Goal: Task Accomplishment & Management: Manage account settings

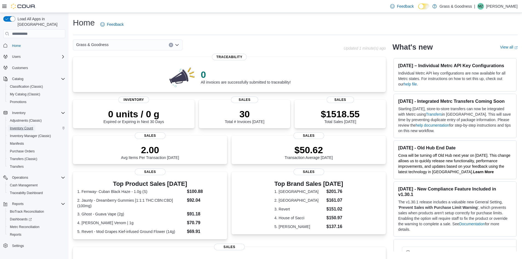
click at [29, 125] on span "Inventory Count" at bounding box center [21, 128] width 23 height 7
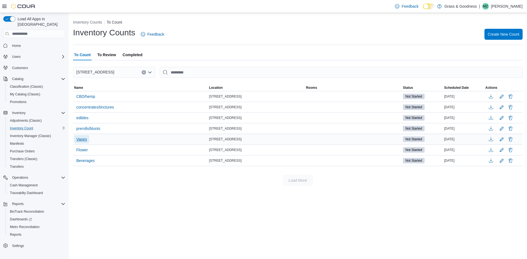
click at [86, 140] on span "Vapes" at bounding box center [81, 139] width 11 height 5
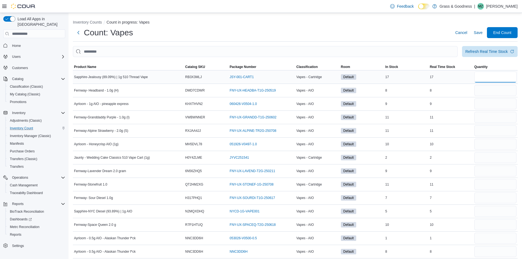
click at [485, 79] on input "number" at bounding box center [496, 77] width 42 height 11
type input "**"
click at [500, 90] on input "number" at bounding box center [496, 90] width 42 height 11
type input "*"
click at [497, 103] on input "number" at bounding box center [496, 103] width 42 height 11
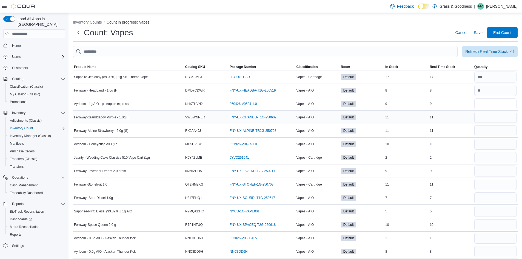
type input "*"
click at [487, 119] on input "number" at bounding box center [496, 117] width 42 height 11
type input "**"
drag, startPoint x: 486, startPoint y: 132, endPoint x: 488, endPoint y: 128, distance: 4.4
click at [488, 128] on input "number" at bounding box center [496, 130] width 42 height 11
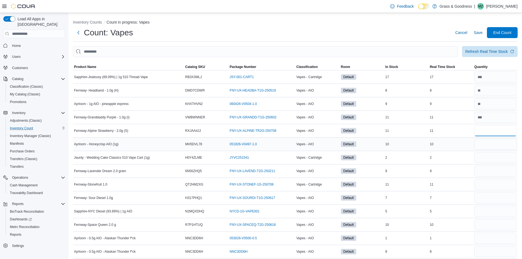
type input "**"
click at [500, 145] on input "number" at bounding box center [496, 144] width 42 height 11
type input "**"
click at [505, 160] on input "number" at bounding box center [496, 157] width 42 height 11
type input "*"
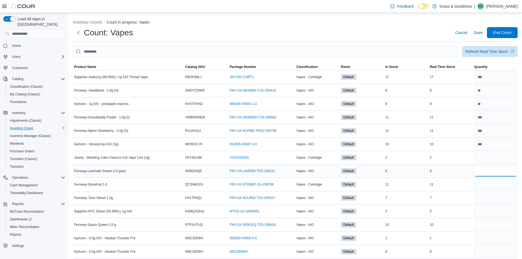
click at [488, 174] on input "number" at bounding box center [496, 171] width 42 height 11
type input "*"
click at [484, 186] on input "number" at bounding box center [496, 184] width 42 height 11
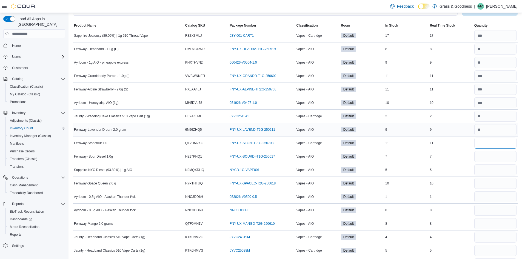
scroll to position [110, 0]
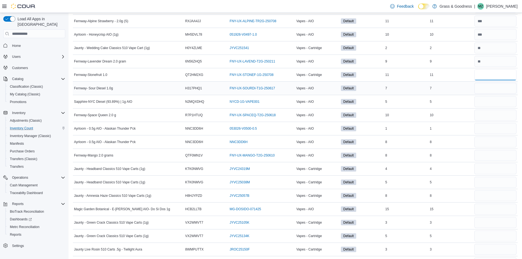
type input "**"
click at [488, 87] on input "number" at bounding box center [496, 88] width 42 height 11
type input "*"
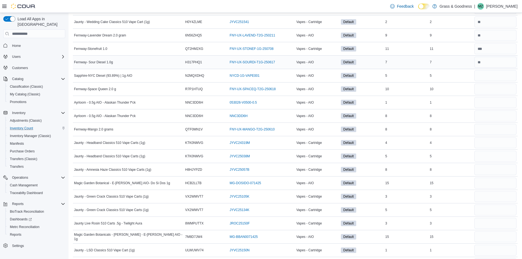
scroll to position [137, 0]
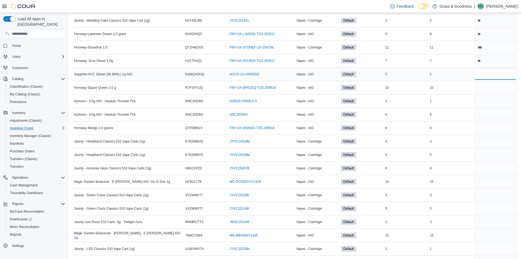
click at [487, 77] on input "number" at bounding box center [496, 74] width 42 height 11
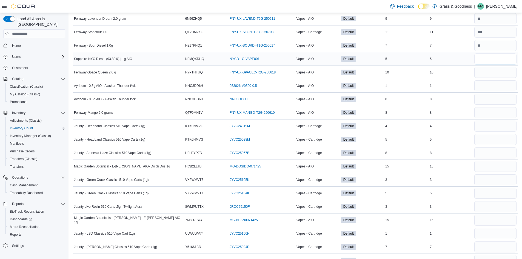
scroll to position [165, 0]
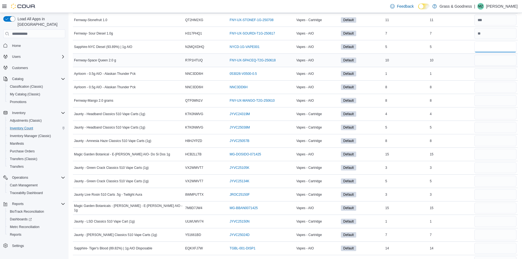
type input "*"
click at [493, 63] on input "number" at bounding box center [496, 60] width 42 height 11
type input "**"
click at [498, 72] on input "number" at bounding box center [496, 73] width 42 height 11
type input "*"
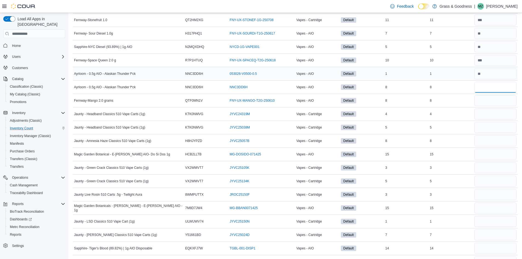
type input "*"
click at [494, 114] on input "number" at bounding box center [496, 114] width 42 height 11
type input "*"
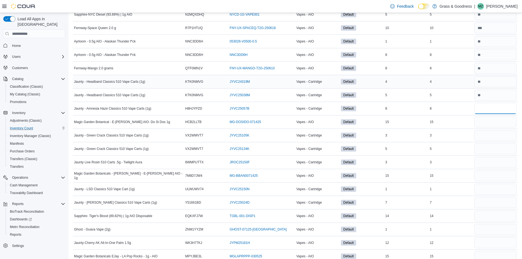
scroll to position [247, 0]
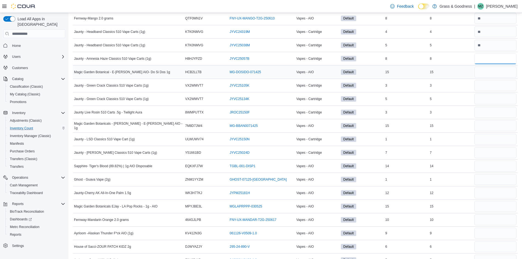
type input "*"
click at [493, 73] on input "number" at bounding box center [496, 72] width 42 height 11
type input "**"
click at [493, 85] on input "number" at bounding box center [496, 85] width 42 height 11
type input "*"
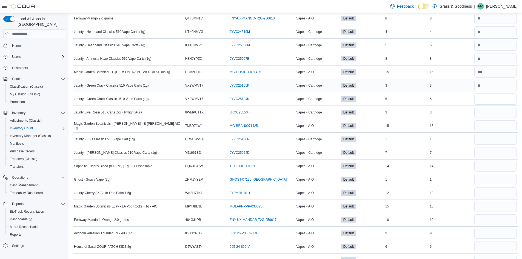
type input "*"
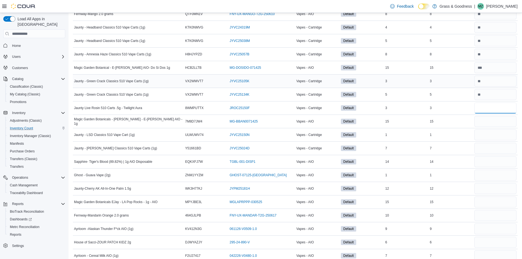
scroll to position [302, 0]
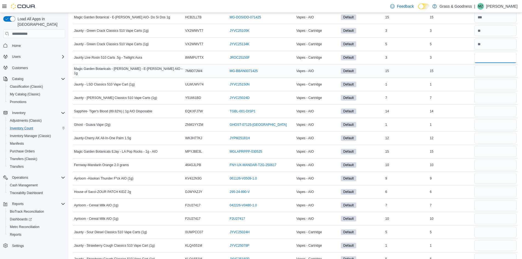
type input "*"
click at [489, 71] on input "number" at bounding box center [496, 71] width 42 height 11
type input "**"
click at [497, 87] on input "number" at bounding box center [496, 84] width 42 height 11
type input "*"
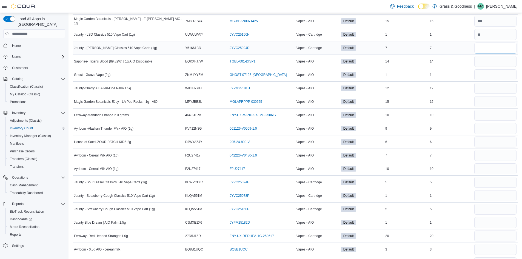
scroll to position [357, 0]
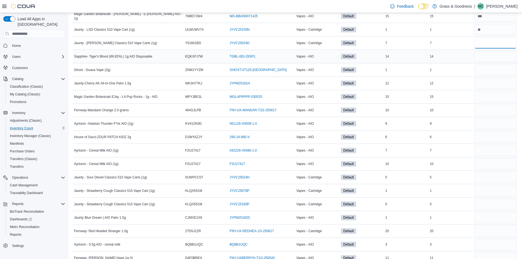
type input "*"
click at [489, 60] on input "number" at bounding box center [496, 56] width 42 height 11
type input "**"
type input "*"
type input "**"
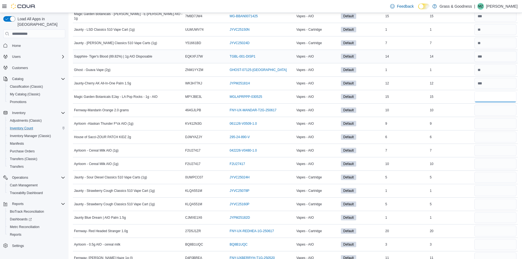
type input "**"
click at [492, 126] on input "number" at bounding box center [496, 123] width 42 height 11
type input "*"
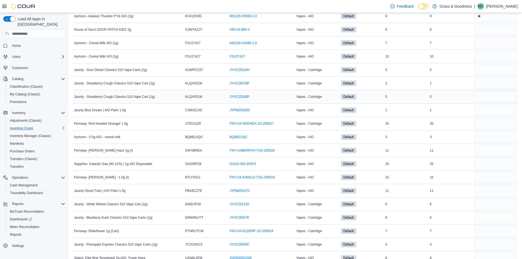
scroll to position [466, 0]
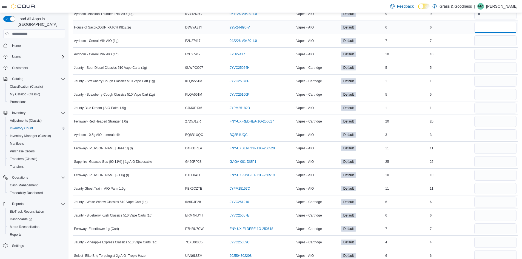
click at [496, 32] on input "number" at bounding box center [496, 27] width 42 height 11
type input "*"
type input "**"
type input "*"
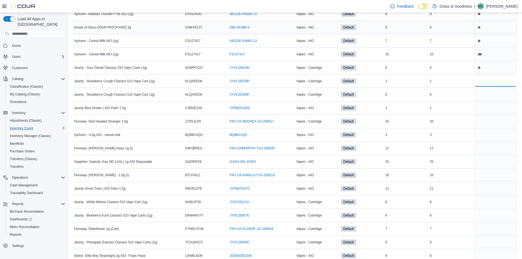
type input "*"
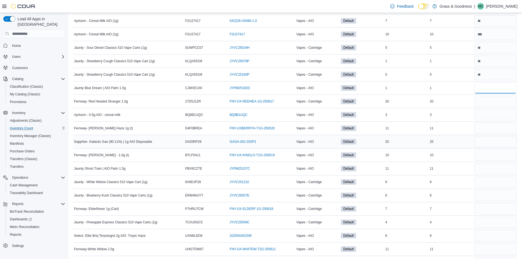
scroll to position [528, 0]
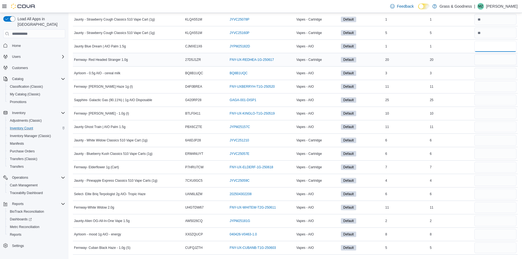
type input "*"
click at [487, 55] on input "number" at bounding box center [496, 59] width 42 height 11
type input "**"
click at [488, 74] on input "number" at bounding box center [496, 73] width 42 height 11
type input "*"
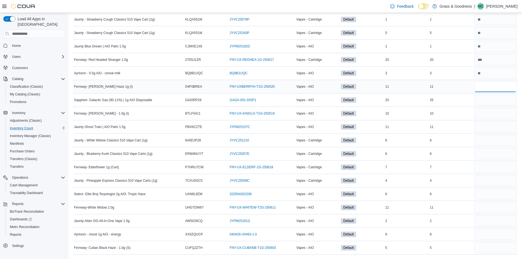
click at [487, 89] on input "number" at bounding box center [496, 86] width 42 height 11
type input "**"
click at [482, 100] on input "number" at bounding box center [496, 100] width 42 height 11
click at [488, 103] on input "number" at bounding box center [496, 100] width 42 height 11
type input "**"
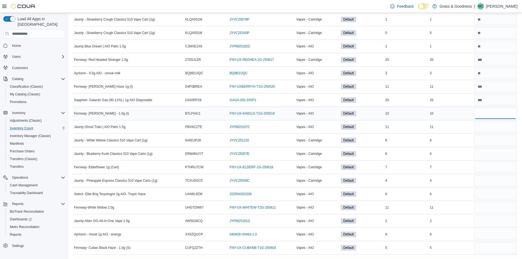
click at [491, 112] on input "number" at bounding box center [496, 113] width 42 height 11
type input "**"
click at [491, 130] on input "number" at bounding box center [496, 126] width 42 height 11
type input "**"
click at [502, 140] on input "number" at bounding box center [496, 140] width 42 height 11
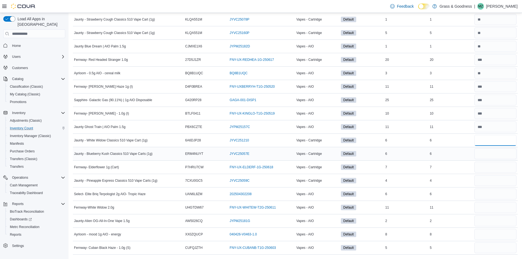
type input "*"
click at [490, 155] on input "number" at bounding box center [496, 153] width 42 height 11
type input "*"
click at [498, 170] on input "number" at bounding box center [496, 167] width 42 height 11
type input "*"
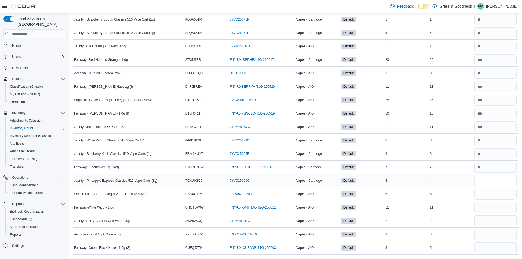
click at [504, 183] on input "number" at bounding box center [496, 180] width 42 height 11
type input "*"
click at [494, 192] on input "number" at bounding box center [496, 194] width 42 height 11
type input "*"
click at [490, 206] on input "number" at bounding box center [496, 207] width 42 height 11
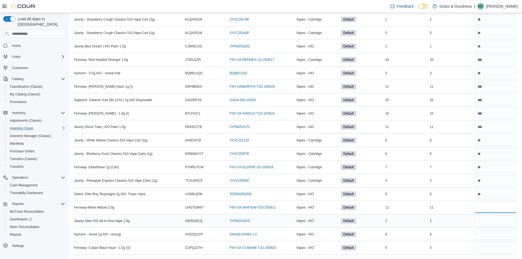
type input "**"
click at [491, 225] on input "number" at bounding box center [496, 221] width 42 height 11
type input "*"
click at [490, 246] on input "number" at bounding box center [496, 247] width 42 height 11
type input "*"
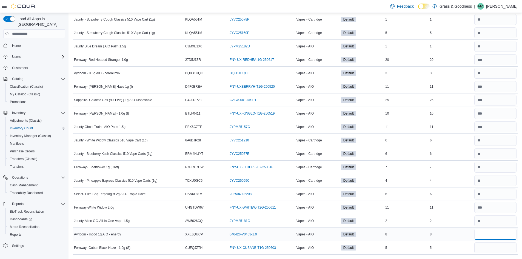
click at [497, 233] on input "number" at bounding box center [496, 234] width 42 height 11
type input "*"
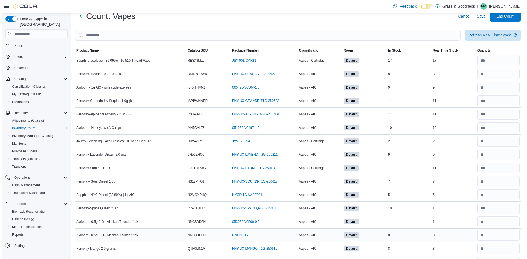
scroll to position [0, 0]
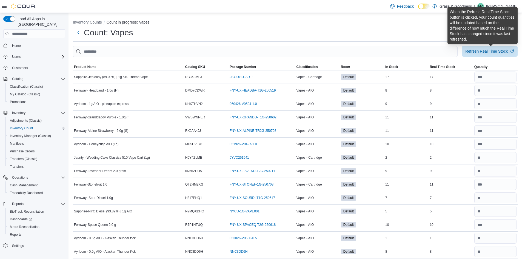
click at [491, 52] on div "Refresh Real Time Stock" at bounding box center [487, 51] width 43 height 5
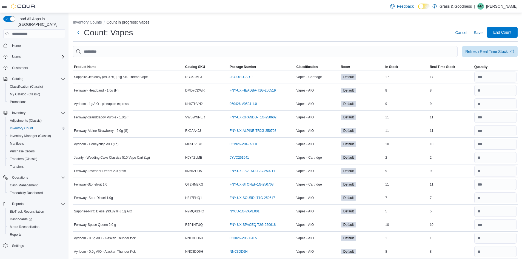
click at [504, 31] on span "End Count" at bounding box center [503, 32] width 18 height 5
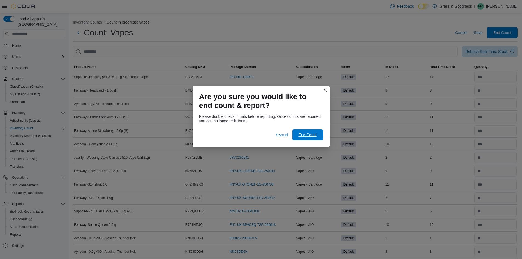
click at [309, 138] on span "End Count" at bounding box center [308, 134] width 18 height 5
click at [304, 136] on span "End Count" at bounding box center [308, 134] width 18 height 5
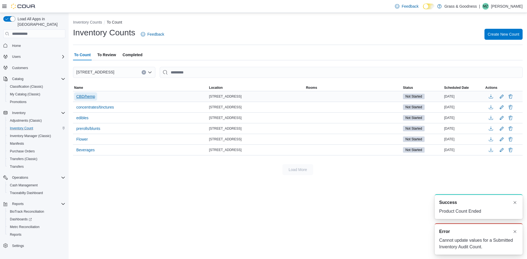
click at [93, 97] on span "CBD/hemp" at bounding box center [85, 96] width 19 height 5
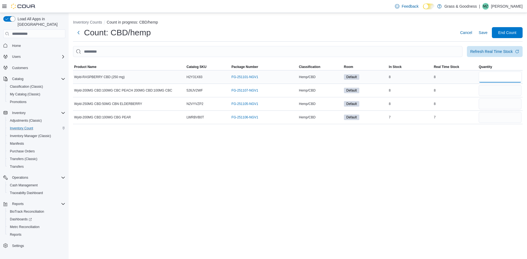
click at [486, 77] on input "number" at bounding box center [499, 77] width 43 height 11
type input "*"
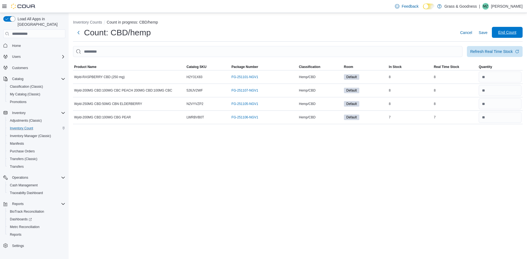
click at [502, 31] on span "End Count" at bounding box center [507, 32] width 18 height 5
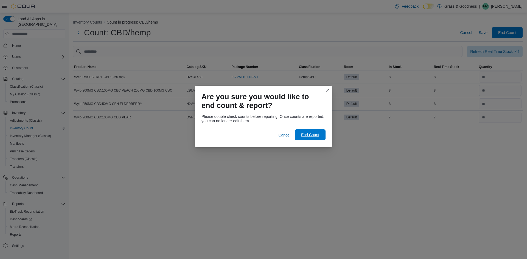
click at [298, 136] on span "End Count" at bounding box center [310, 134] width 24 height 11
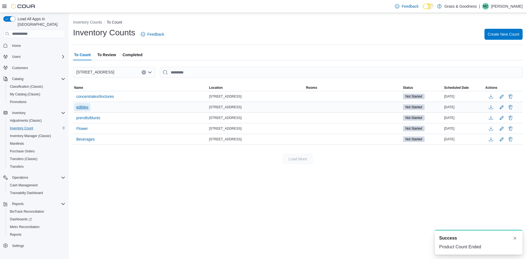
click at [78, 109] on span "edibles" at bounding box center [82, 106] width 12 height 5
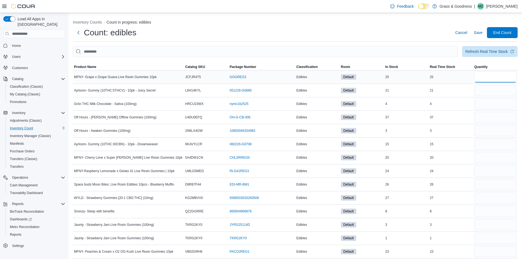
click at [508, 76] on input "number" at bounding box center [496, 77] width 42 height 11
click at [500, 75] on input "number" at bounding box center [496, 77] width 42 height 11
type input "**"
click at [496, 94] on input "number" at bounding box center [496, 90] width 42 height 11
type input "**"
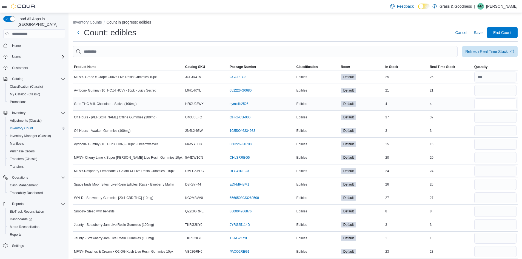
click at [495, 103] on input "number" at bounding box center [496, 103] width 42 height 11
type input "*"
click at [491, 120] on input "number" at bounding box center [496, 117] width 42 height 11
type input "**"
click at [483, 135] on input "number" at bounding box center [496, 130] width 42 height 11
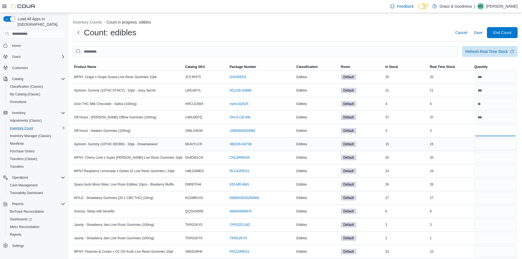
type input "*"
click at [495, 145] on input "number" at bounding box center [496, 144] width 42 height 11
type input "**"
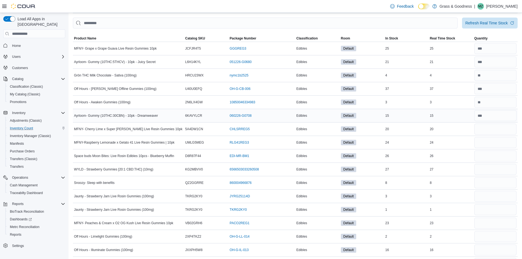
scroll to position [55, 0]
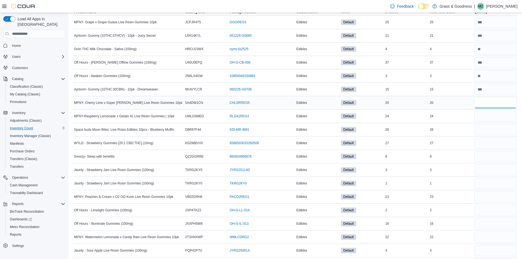
click at [485, 103] on input "number" at bounding box center [496, 102] width 42 height 11
type input "**"
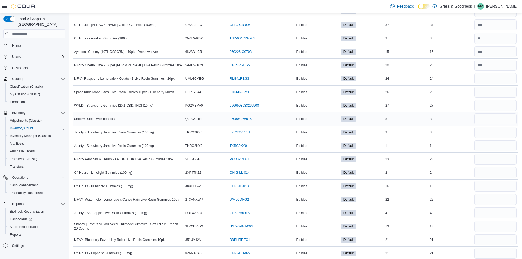
scroll to position [110, 0]
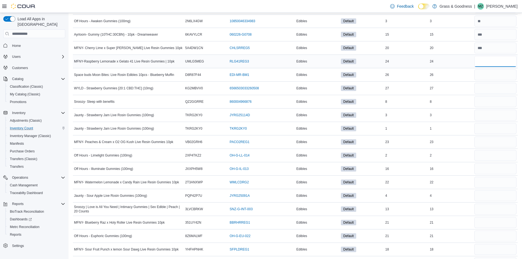
click at [487, 60] on input "number" at bounding box center [496, 61] width 42 height 11
type input "**"
click at [497, 75] on input "number" at bounding box center [496, 74] width 42 height 11
type input "**"
click at [502, 87] on input "number" at bounding box center [496, 88] width 42 height 11
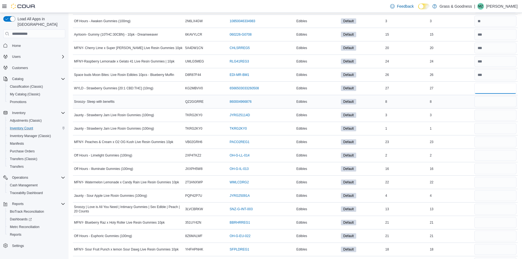
type input "**"
click at [497, 103] on input "number" at bounding box center [496, 101] width 42 height 11
type input "*"
click at [483, 117] on input "number" at bounding box center [496, 115] width 42 height 11
type input "*"
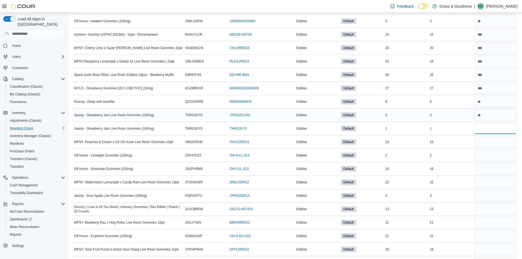
type input "*"
type input "**"
click at [498, 156] on input "number" at bounding box center [496, 155] width 42 height 11
type input "*"
click at [501, 168] on input "number" at bounding box center [496, 168] width 42 height 11
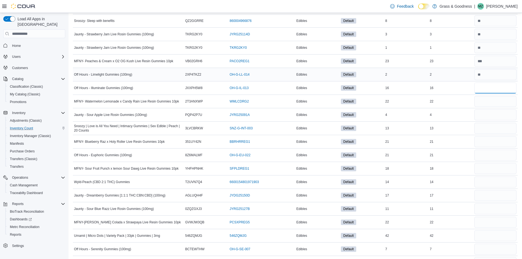
scroll to position [192, 0]
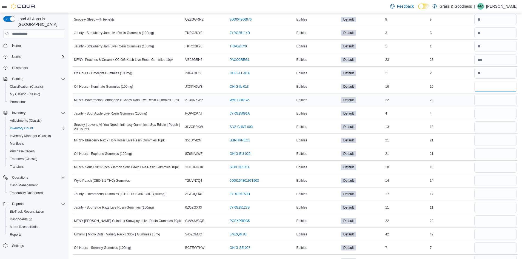
type input "**"
click at [498, 99] on input "number" at bounding box center [496, 100] width 42 height 11
type input "**"
click at [492, 113] on input "number" at bounding box center [496, 113] width 42 height 11
type input "*"
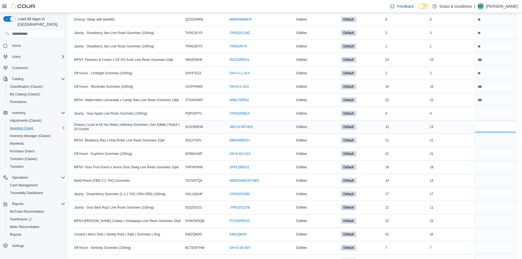
click at [489, 126] on input "number" at bounding box center [496, 126] width 42 height 11
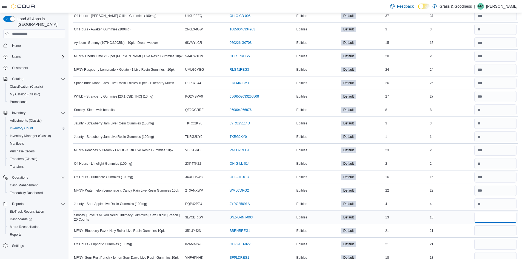
scroll to position [110, 0]
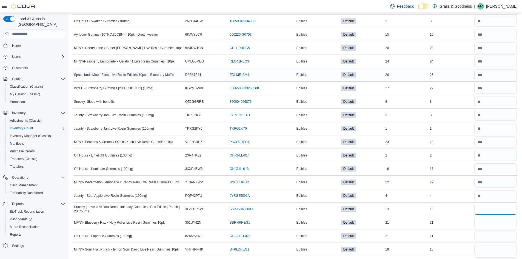
type input "**"
click at [497, 77] on input "number" at bounding box center [496, 74] width 42 height 11
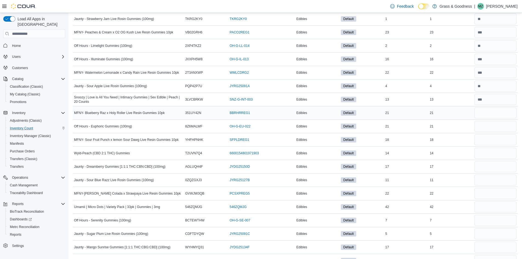
scroll to position [246, 0]
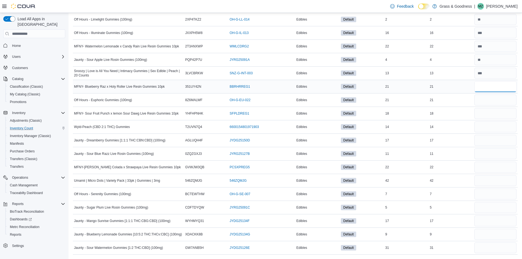
click at [492, 86] on input "number" at bounding box center [496, 86] width 42 height 11
type input "**"
click at [481, 103] on input "number" at bounding box center [496, 100] width 42 height 11
type input "**"
click at [504, 117] on input "number" at bounding box center [496, 113] width 42 height 11
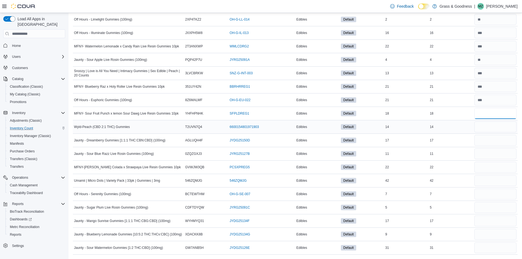
type input "**"
click at [500, 129] on input "number" at bounding box center [496, 126] width 42 height 11
type input "**"
click at [489, 143] on input "number" at bounding box center [496, 140] width 42 height 11
type input "**"
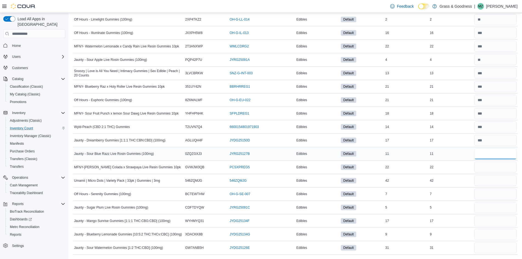
click at [502, 152] on input "number" at bounding box center [496, 153] width 42 height 11
type input "**"
click at [499, 197] on input "number" at bounding box center [496, 194] width 42 height 11
type input "*"
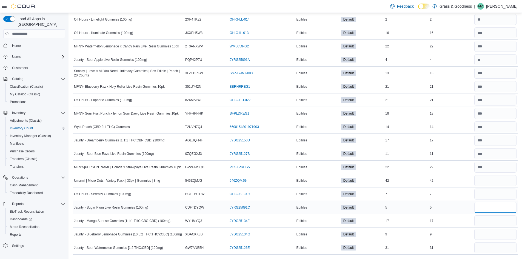
click at [496, 212] on input "number" at bounding box center [496, 207] width 42 height 11
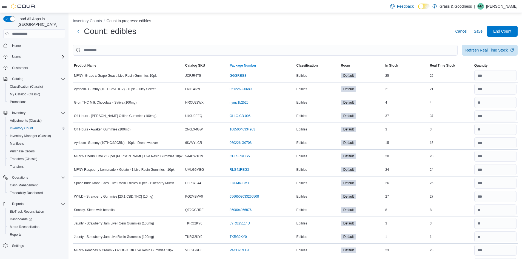
scroll to position [0, 0]
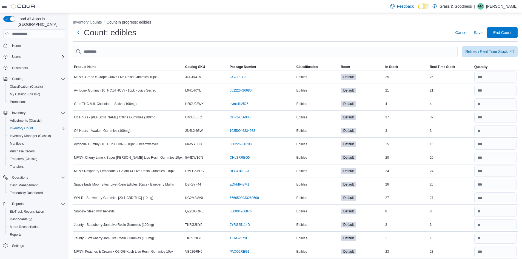
type input "*"
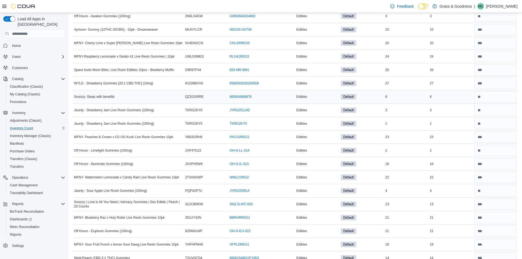
scroll to position [26, 0]
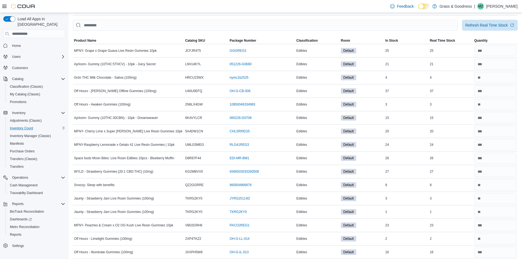
click at [484, 19] on div "Inventory Counts Count in progress: edibles Count: edibles Cancel Save End Coun…" at bounding box center [296, 233] width 454 height 492
click at [487, 25] on div "Refresh Real Time Stock" at bounding box center [487, 24] width 43 height 5
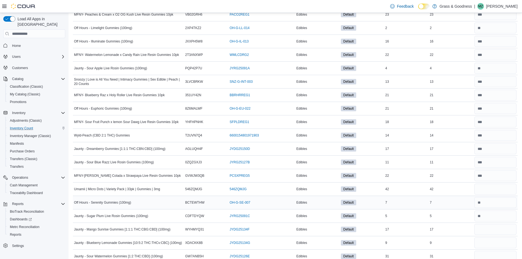
scroll to position [246, 0]
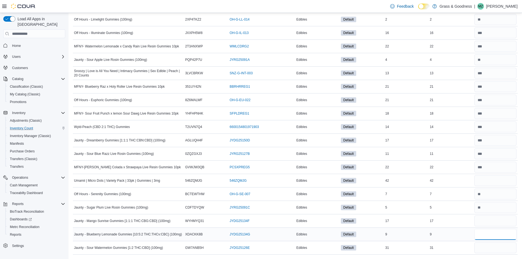
click at [489, 235] on input "number" at bounding box center [496, 234] width 42 height 11
type input "*"
click at [489, 219] on input "number" at bounding box center [496, 221] width 42 height 11
type input "**"
click at [490, 252] on input "number" at bounding box center [496, 247] width 42 height 11
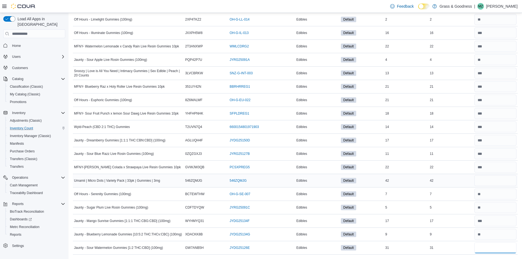
type input "**"
click at [492, 184] on input "number" at bounding box center [496, 180] width 42 height 11
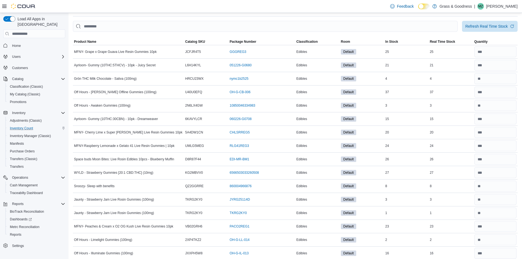
scroll to position [0, 0]
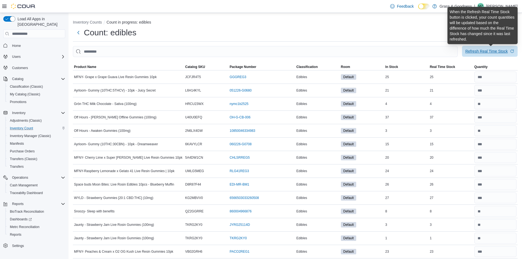
type input "**"
click at [493, 53] on div "Refresh Real Time Stock" at bounding box center [487, 51] width 43 height 5
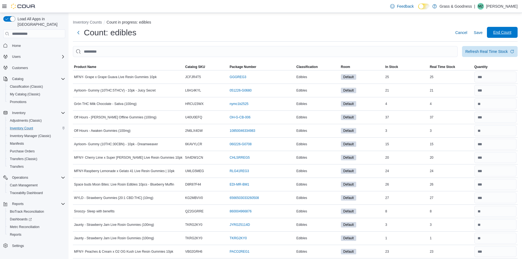
click at [502, 30] on span "End Count" at bounding box center [503, 32] width 18 height 5
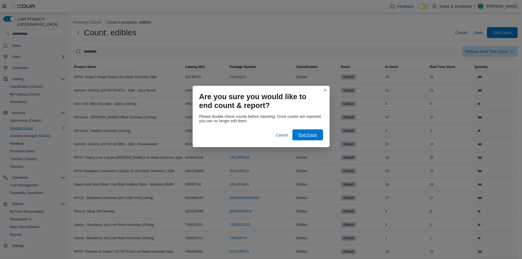
click at [310, 137] on span "End Count" at bounding box center [308, 134] width 18 height 5
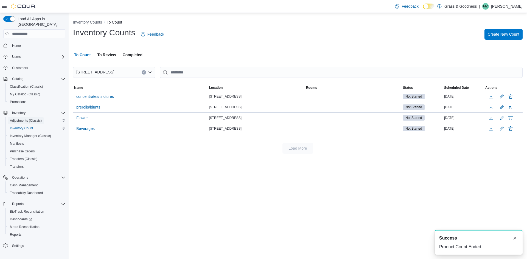
click at [16, 118] on span "Adjustments (Classic)" at bounding box center [26, 120] width 32 height 4
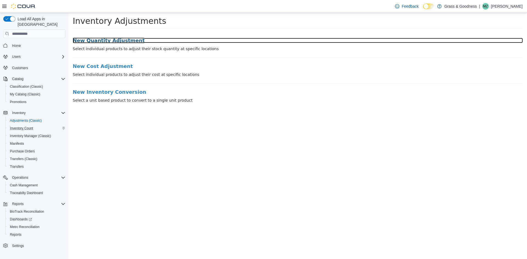
click at [102, 39] on h3 "New Quantity Adjustment" at bounding box center [298, 40] width 450 height 5
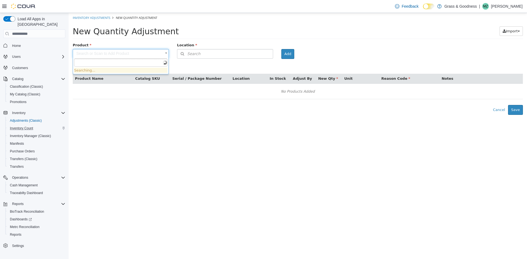
click at [113, 57] on body "× Inventory Adjustments New Quantity Adjustment New Quantity Adjustment Import …" at bounding box center [298, 64] width 458 height 102
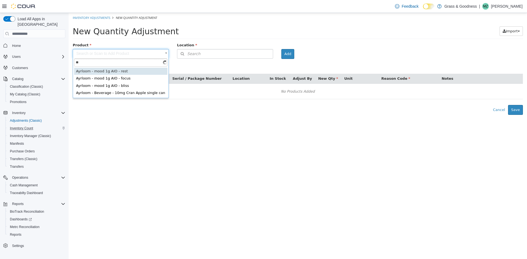
type input "*"
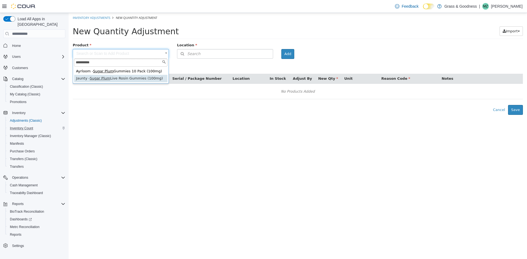
type input "**********"
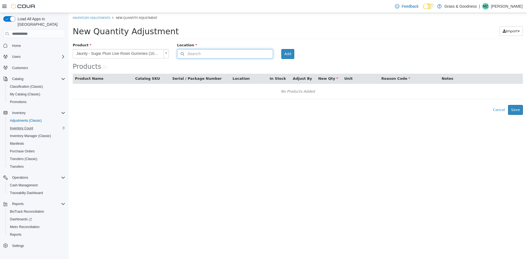
click at [207, 56] on button "Search" at bounding box center [225, 54] width 96 height 10
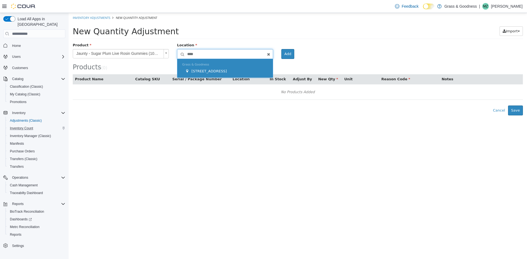
type input "****"
click at [194, 73] on span "[STREET_ADDRESS]" at bounding box center [208, 71] width 35 height 4
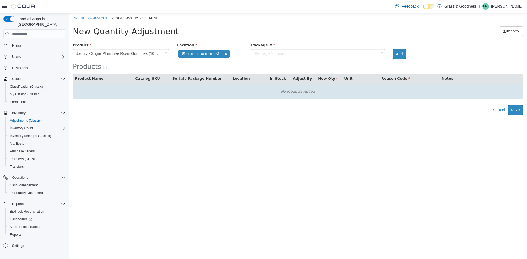
click at [285, 86] on td "No Products Added" at bounding box center [298, 92] width 450 height 16
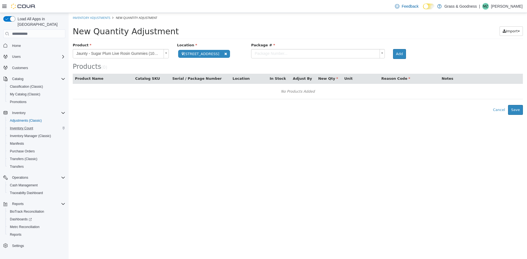
click at [149, 56] on body "**********" at bounding box center [298, 64] width 458 height 102
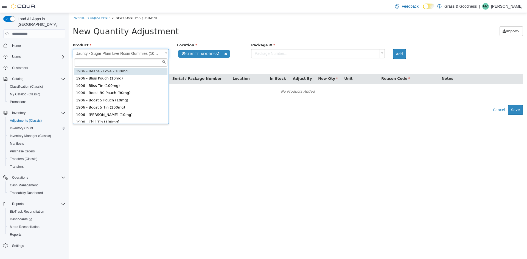
click at [308, 52] on body "**********" at bounding box center [298, 64] width 458 height 102
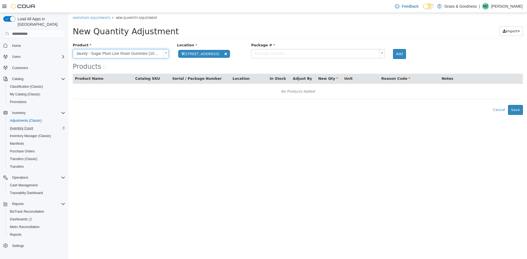
click at [309, 55] on body "**********" at bounding box center [298, 64] width 458 height 102
click at [365, 52] on body "**********" at bounding box center [298, 64] width 458 height 102
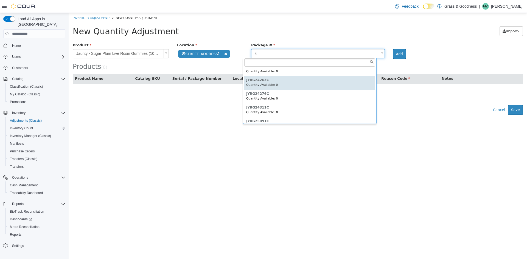
scroll to position [13, 0]
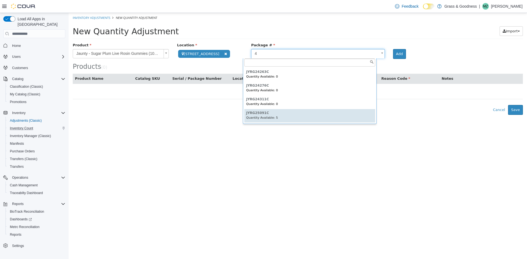
type input "**********"
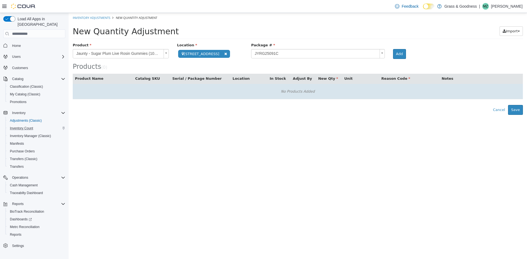
click at [277, 88] on div "No Products Added" at bounding box center [297, 91] width 443 height 8
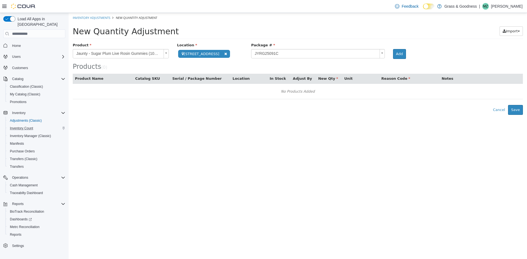
click at [210, 77] on button "Serial / Package Number" at bounding box center [197, 78] width 50 height 5
click at [393, 52] on button "Add" at bounding box center [399, 54] width 13 height 10
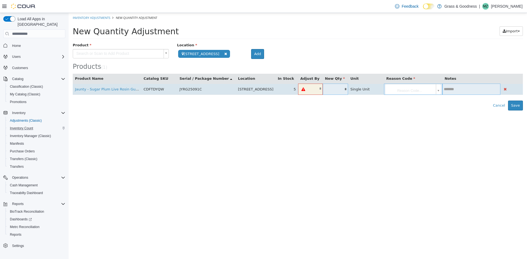
type input "*"
type input "**"
click at [432, 89] on body "**********" at bounding box center [298, 62] width 458 height 98
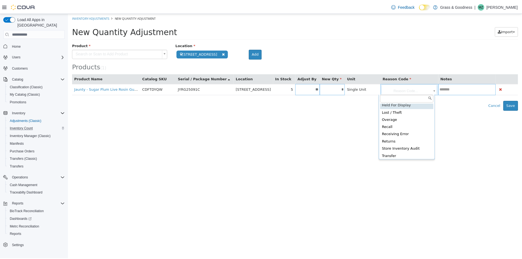
scroll to position [25, 0]
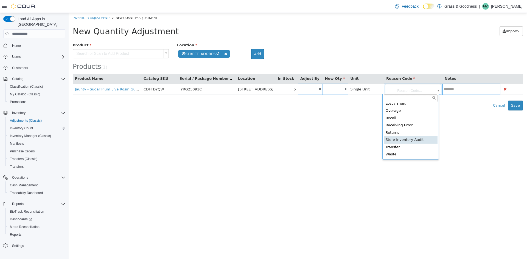
type input "**********"
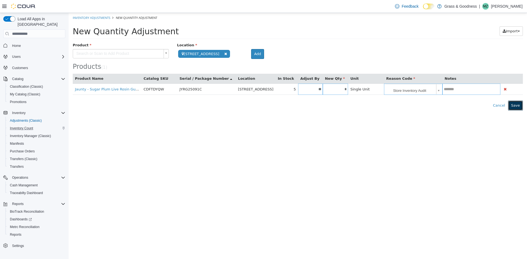
click at [513, 106] on button "Save" at bounding box center [515, 106] width 15 height 10
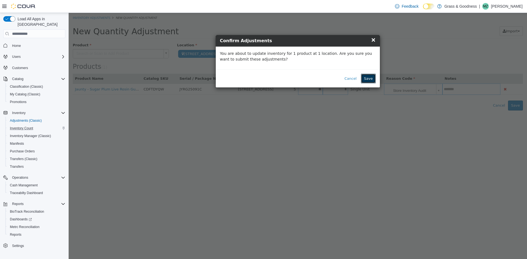
click at [371, 81] on button "Save" at bounding box center [368, 79] width 15 height 10
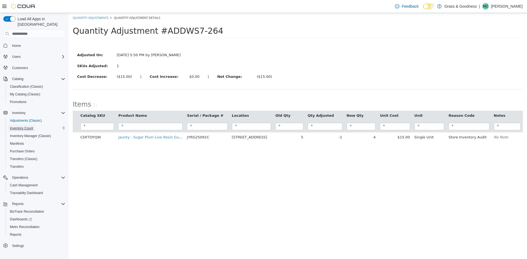
click at [19, 126] on span "Inventory Count" at bounding box center [21, 128] width 23 height 4
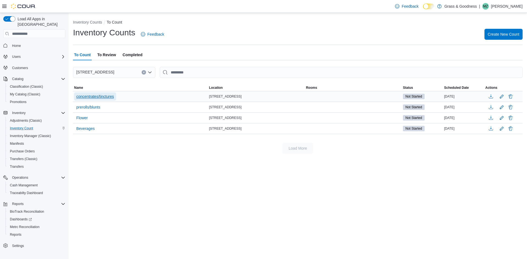
click at [104, 96] on span "concentrates/tinctures" at bounding box center [95, 96] width 38 height 5
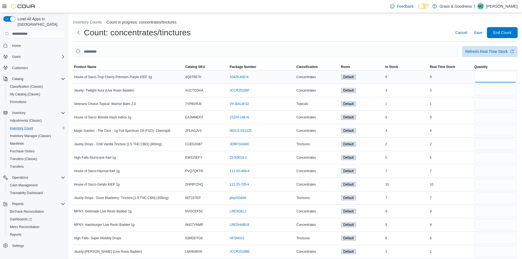
click at [486, 76] on input "number" at bounding box center [496, 77] width 42 height 11
type input "*"
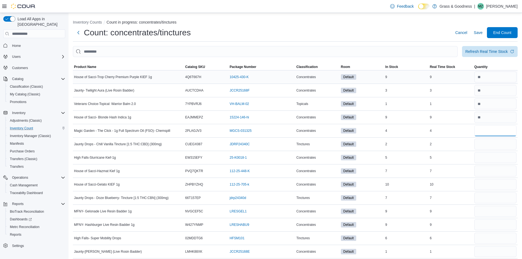
type input "*"
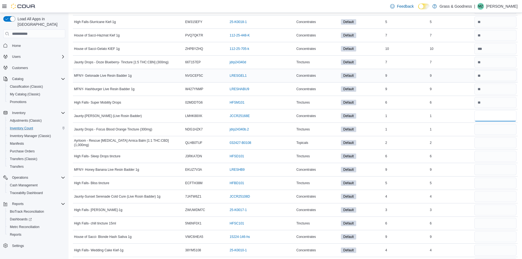
scroll to position [137, 0]
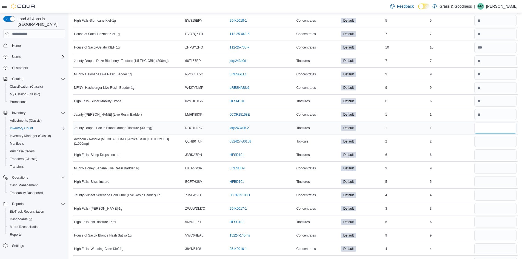
click at [493, 131] on input "number" at bounding box center [496, 128] width 42 height 11
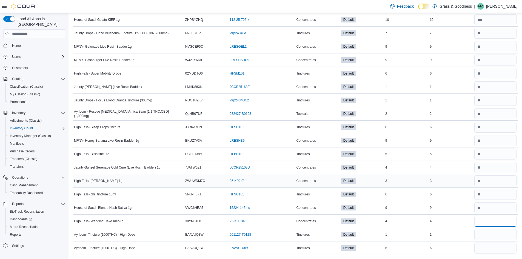
scroll to position [165, 0]
click at [485, 237] on input "number" at bounding box center [496, 234] width 42 height 11
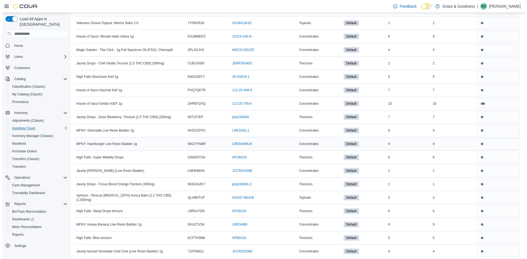
scroll to position [0, 0]
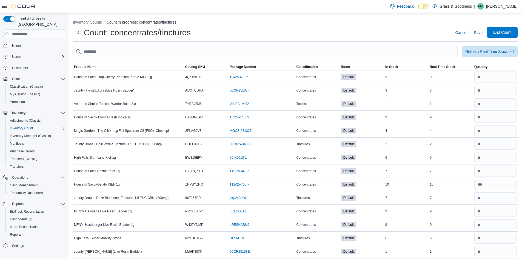
click at [503, 30] on span "End Count" at bounding box center [503, 32] width 24 height 11
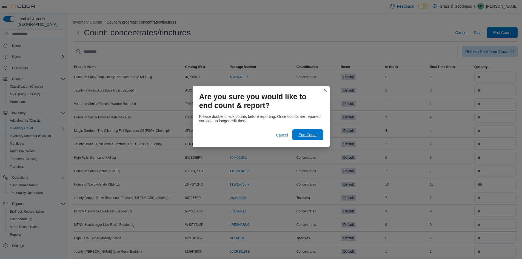
click at [304, 135] on span "End Count" at bounding box center [308, 134] width 18 height 5
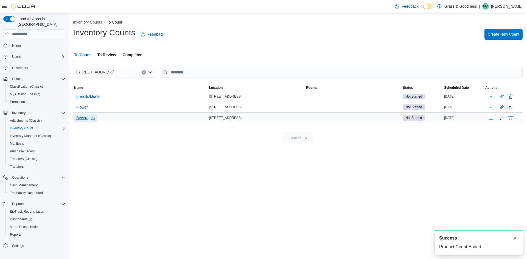
click at [94, 115] on span "Beverages" at bounding box center [85, 118] width 18 height 8
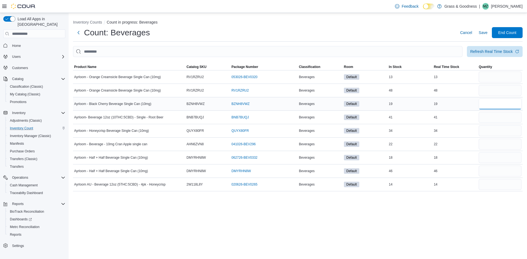
click at [495, 101] on input "number" at bounding box center [499, 103] width 43 height 11
click at [494, 122] on input "number" at bounding box center [499, 117] width 43 height 11
click at [492, 145] on input "number" at bounding box center [499, 144] width 43 height 11
click at [493, 157] on input "number" at bounding box center [499, 157] width 43 height 11
click at [487, 187] on input "number" at bounding box center [499, 184] width 43 height 11
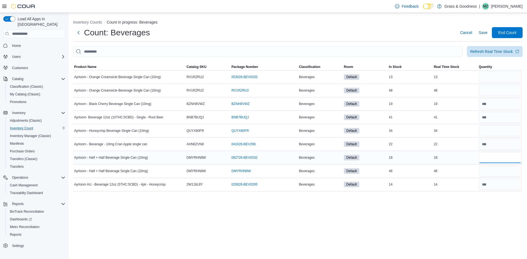
click at [500, 156] on input "number" at bounding box center [499, 157] width 43 height 11
click at [496, 157] on input "number" at bounding box center [499, 157] width 43 height 11
click at [364, 205] on div "Inventory Counts Count in progress: Beverages Count: Beverages Cancel Save End …" at bounding box center [298, 136] width 458 height 246
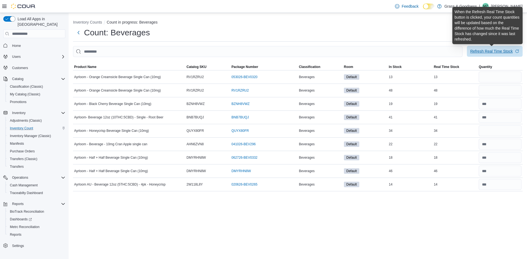
click at [481, 51] on div "Refresh Real Time Stock" at bounding box center [491, 51] width 43 height 5
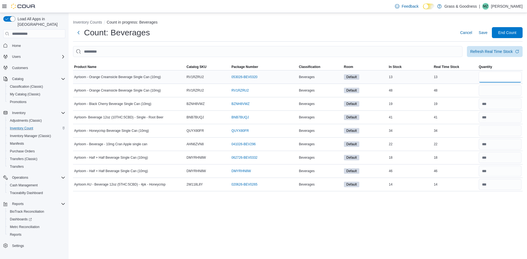
drag, startPoint x: 505, startPoint y: 77, endPoint x: 510, endPoint y: 76, distance: 5.3
click at [510, 76] on input "number" at bounding box center [499, 77] width 43 height 11
click at [492, 135] on input "number" at bounding box center [499, 130] width 43 height 11
click at [509, 34] on span "End Count" at bounding box center [507, 32] width 18 height 5
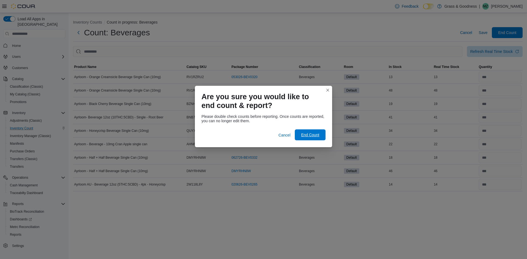
click at [315, 136] on span "End Count" at bounding box center [310, 134] width 18 height 5
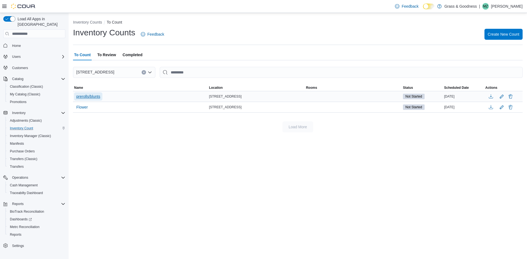
click at [89, 97] on span "prerolls/blunts" at bounding box center [88, 96] width 24 height 5
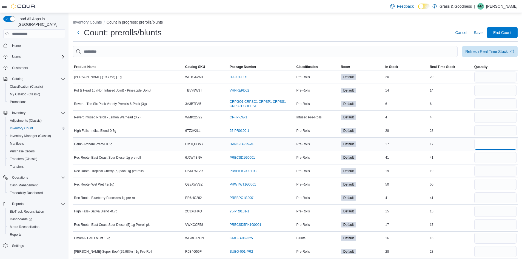
click at [483, 147] on input "number" at bounding box center [496, 144] width 42 height 11
click at [498, 76] on input "number" at bounding box center [496, 77] width 42 height 11
click at [508, 91] on input "number" at bounding box center [496, 90] width 42 height 11
click at [513, 104] on input "number" at bounding box center [496, 103] width 42 height 11
click at [496, 123] on div at bounding box center [496, 117] width 44 height 13
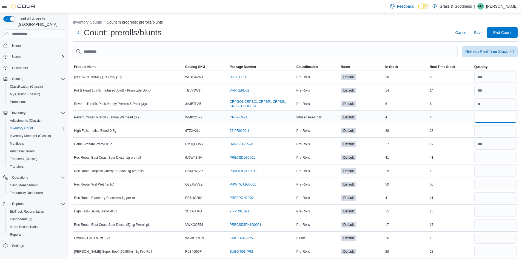
click at [492, 120] on input "number" at bounding box center [496, 117] width 42 height 11
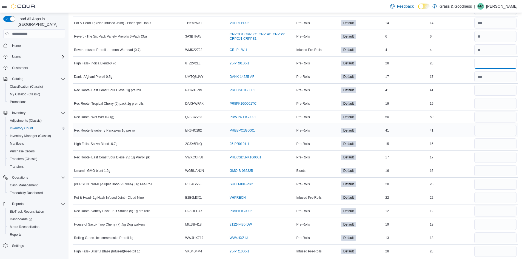
scroll to position [82, 0]
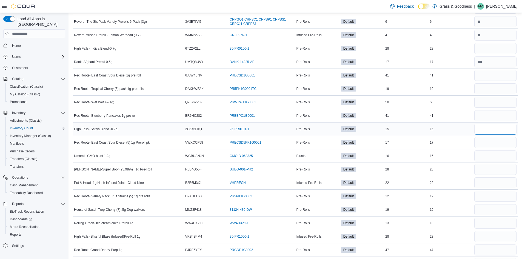
click at [497, 129] on input "number" at bounding box center [496, 129] width 42 height 11
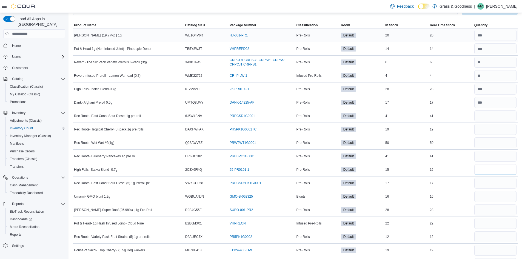
scroll to position [0, 0]
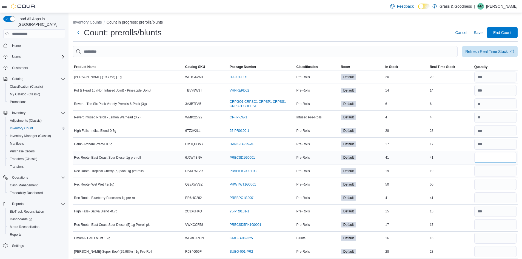
click at [487, 155] on input "number" at bounding box center [496, 157] width 42 height 11
click at [493, 50] on div "Refresh Real Time Stock" at bounding box center [487, 51] width 43 height 5
drag, startPoint x: 491, startPoint y: 159, endPoint x: 474, endPoint y: 156, distance: 18.1
click at [474, 156] on tr "Rec Roots- East Coast Sour Diesel 1g pre roll Catalog SKU 6J6W4BNV Package Numb…" at bounding box center [295, 157] width 445 height 13
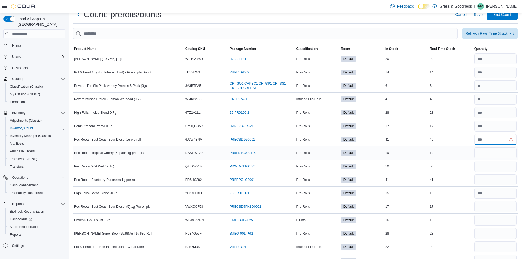
scroll to position [27, 0]
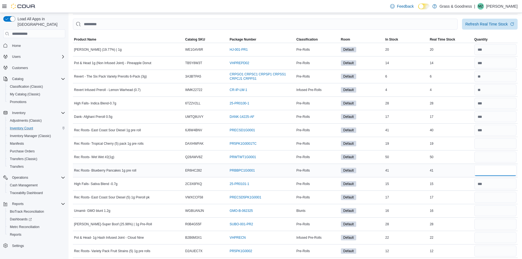
click at [494, 171] on input "number" at bounding box center [496, 170] width 42 height 11
click at [484, 146] on input "number" at bounding box center [496, 143] width 42 height 11
click at [487, 156] on input "number" at bounding box center [496, 157] width 42 height 11
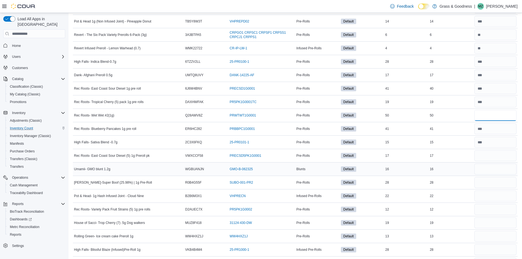
scroll to position [82, 0]
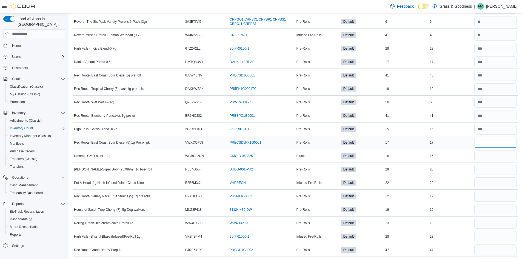
click at [498, 144] on input "number" at bounding box center [496, 142] width 42 height 11
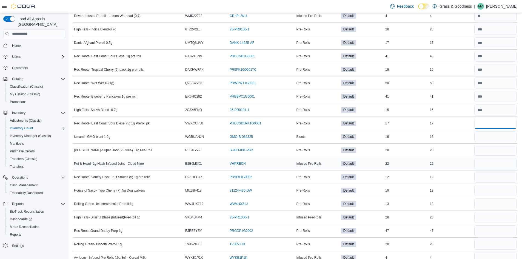
scroll to position [110, 0]
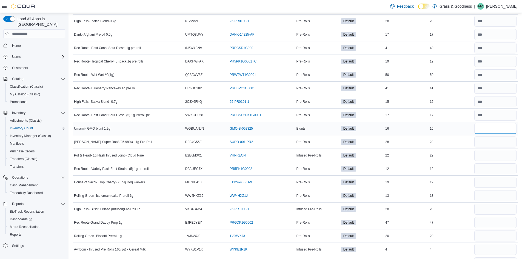
click at [494, 126] on input "number" at bounding box center [496, 128] width 42 height 11
click at [491, 146] on input "number" at bounding box center [496, 142] width 42 height 11
click at [486, 156] on input "number" at bounding box center [496, 155] width 42 height 11
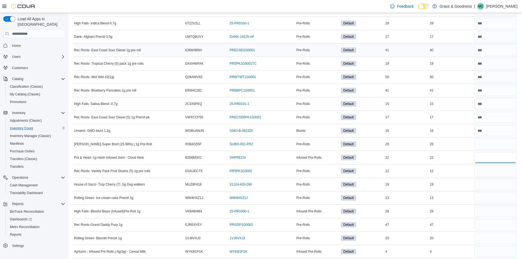
scroll to position [0, 0]
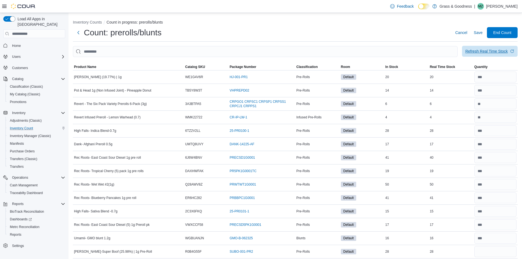
click at [500, 54] on div "Refresh Real Time Stock" at bounding box center [487, 51] width 43 height 5
click at [487, 52] on div "Refresh Real Time Stock" at bounding box center [487, 51] width 43 height 5
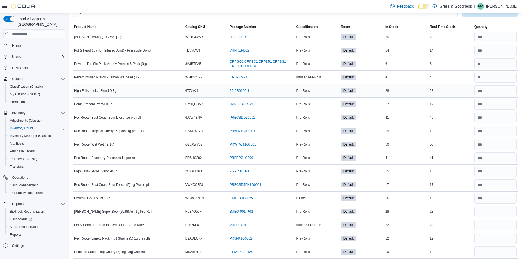
scroll to position [82, 0]
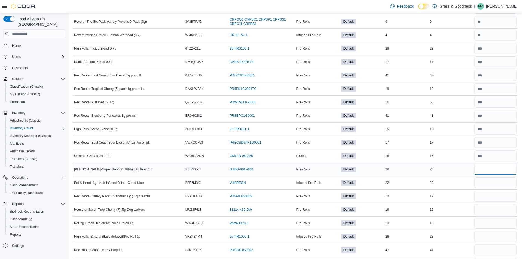
click at [497, 168] on input "number" at bounding box center [496, 169] width 42 height 11
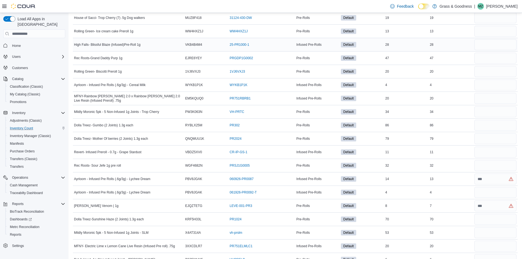
scroll to position [302, 0]
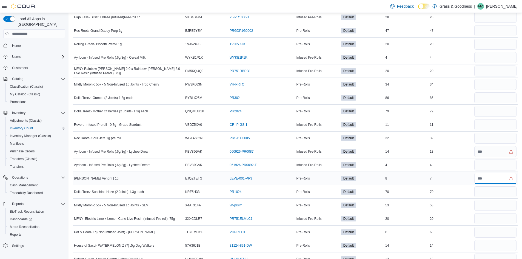
drag, startPoint x: 495, startPoint y: 180, endPoint x: 467, endPoint y: 177, distance: 28.1
click at [467, 177] on tr "[PERSON_NAME] Venom | 1g Catalog SKU EJQZTETG Package Number LEVE-001-PR3 (open…" at bounding box center [295, 178] width 445 height 13
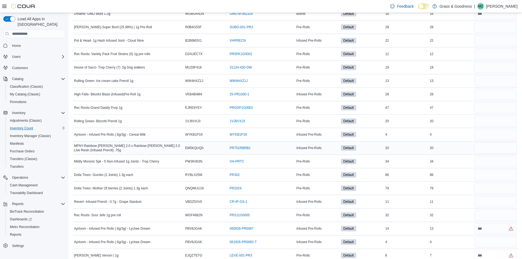
scroll to position [137, 0]
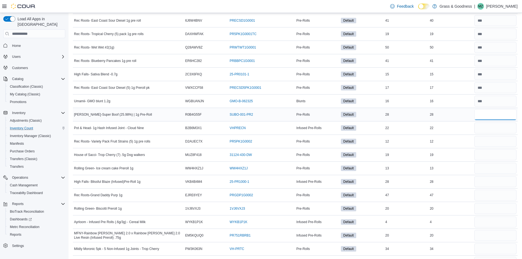
click at [486, 111] on input "number" at bounding box center [496, 114] width 42 height 11
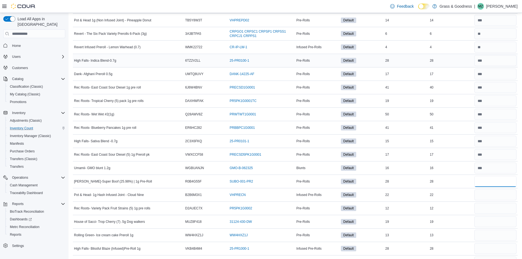
scroll to position [0, 0]
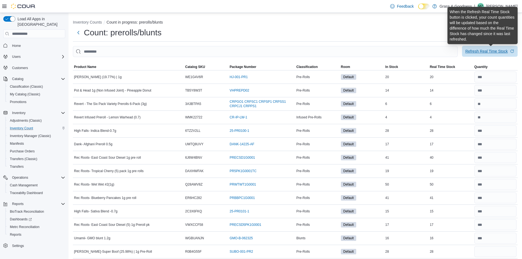
click at [485, 50] on div "Refresh Real Time Stock" at bounding box center [487, 51] width 43 height 5
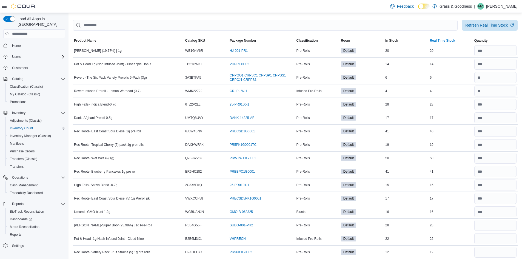
scroll to position [55, 0]
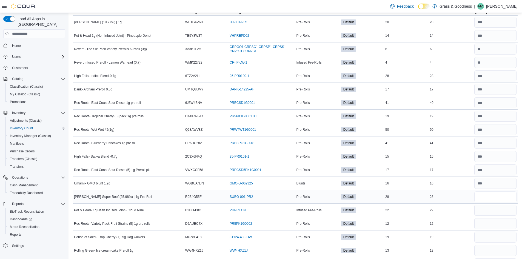
click at [490, 196] on input "number" at bounding box center [496, 196] width 42 height 11
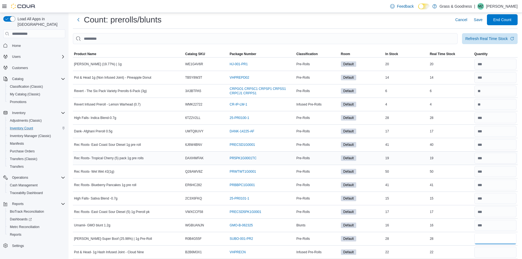
scroll to position [0, 0]
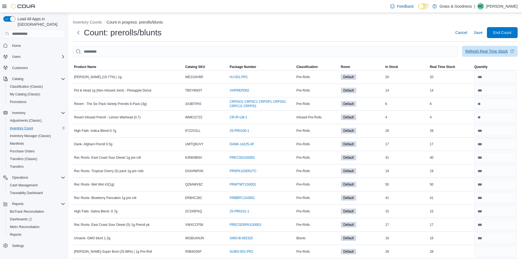
click at [491, 53] on div "Refresh Real Time Stock" at bounding box center [487, 51] width 43 height 5
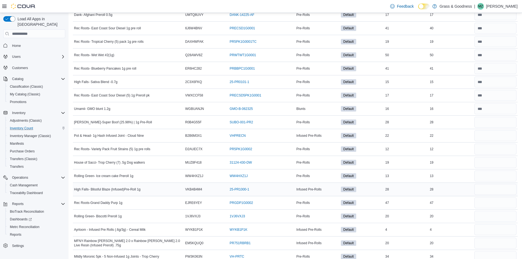
scroll to position [110, 0]
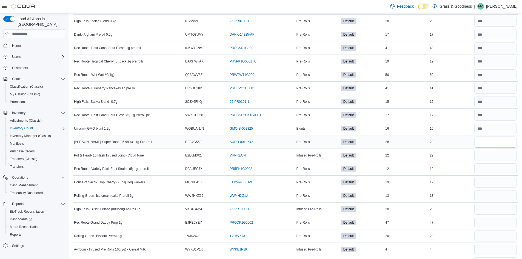
click at [493, 146] on input "number" at bounding box center [496, 142] width 42 height 11
click at [491, 155] on input "number" at bounding box center [496, 155] width 42 height 11
click at [492, 172] on input "number" at bounding box center [496, 168] width 42 height 11
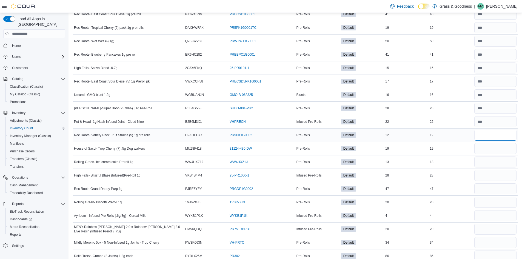
scroll to position [192, 0]
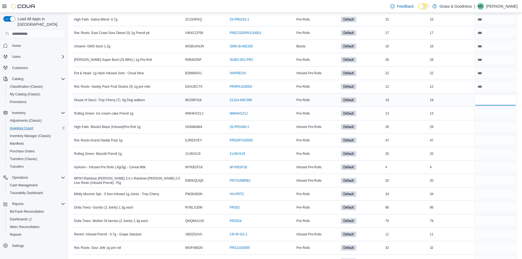
click at [500, 100] on input "number" at bounding box center [496, 100] width 42 height 11
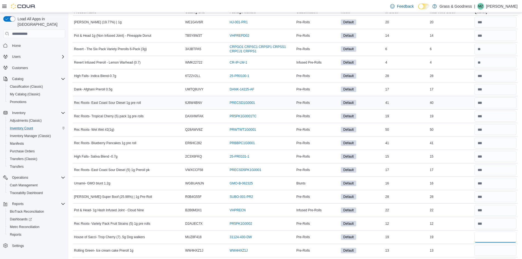
scroll to position [0, 0]
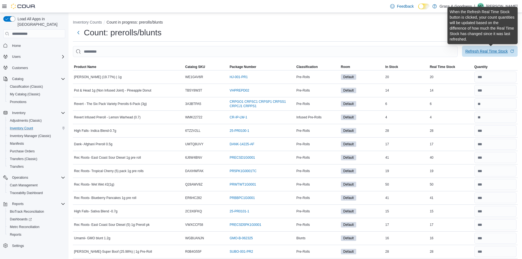
click at [504, 50] on div "Refresh Real Time Stock" at bounding box center [487, 51] width 43 height 5
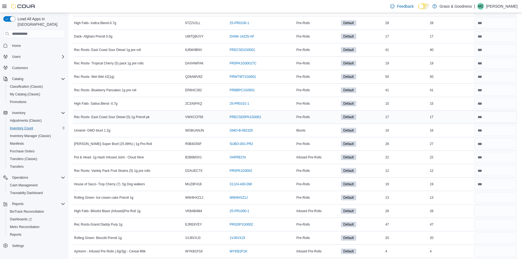
scroll to position [110, 0]
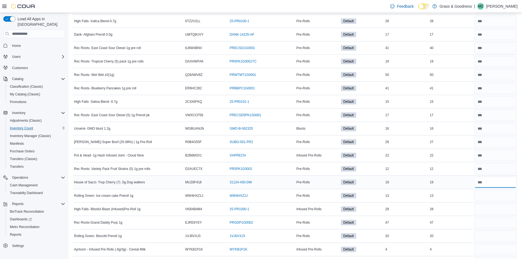
drag, startPoint x: 493, startPoint y: 183, endPoint x: 479, endPoint y: 182, distance: 14.3
click at [479, 182] on input "number" at bounding box center [496, 182] width 42 height 11
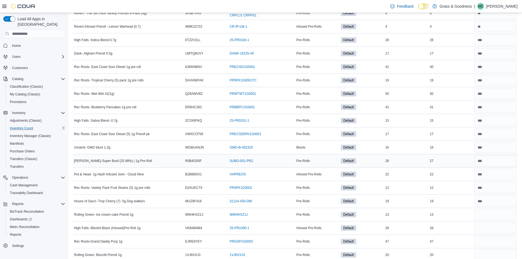
scroll to position [82, 0]
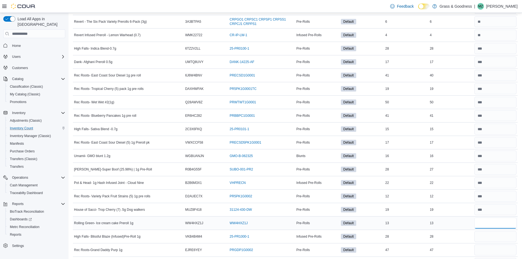
click at [501, 220] on input "number" at bounding box center [496, 223] width 42 height 11
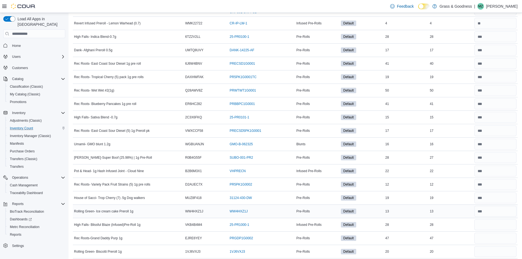
scroll to position [165, 0]
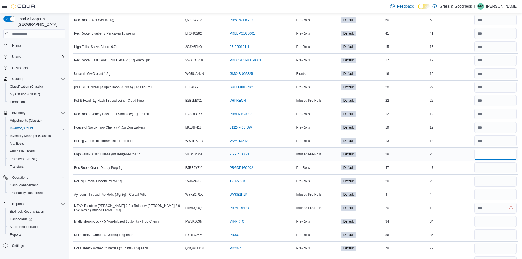
click at [500, 153] on input "number" at bounding box center [496, 154] width 42 height 11
click at [495, 168] on input "number" at bounding box center [496, 167] width 42 height 11
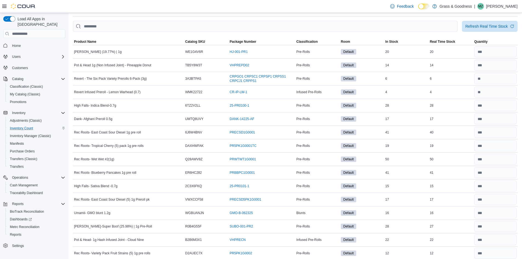
scroll to position [0, 0]
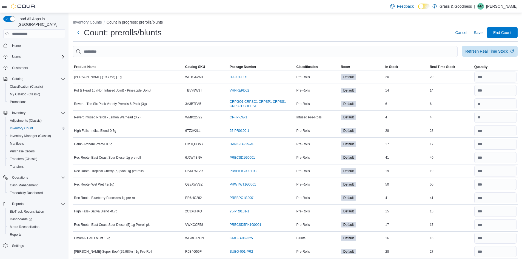
click at [493, 49] on span "Refresh Real Time Stock" at bounding box center [490, 51] width 49 height 11
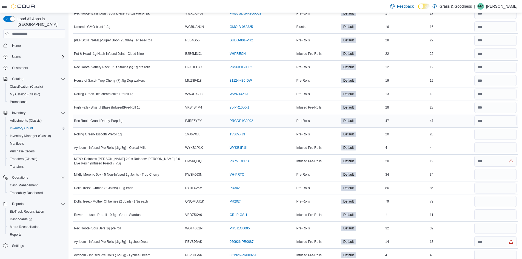
scroll to position [219, 0]
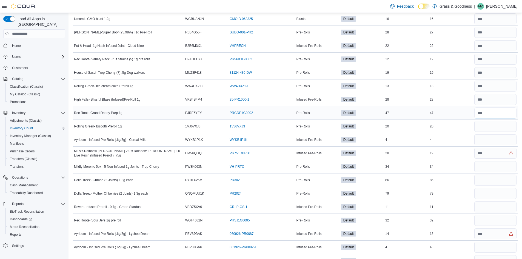
drag, startPoint x: 490, startPoint y: 111, endPoint x: 465, endPoint y: 113, distance: 24.3
click at [466, 113] on tr "Rec Roots-Grand Daddy Purp 1g Catalog SKU EJRE6YEY Package Number PRGDP1G0002 (…" at bounding box center [295, 112] width 445 height 13
click at [490, 131] on input "number" at bounding box center [496, 126] width 42 height 11
click at [487, 138] on input "number" at bounding box center [496, 139] width 42 height 11
click at [491, 153] on input "number" at bounding box center [496, 153] width 42 height 11
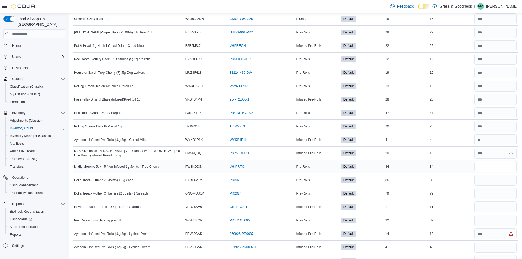
click at [492, 167] on input "number" at bounding box center [496, 166] width 42 height 11
click at [502, 182] on input "number" at bounding box center [496, 180] width 42 height 11
click at [494, 193] on input "number" at bounding box center [496, 193] width 42 height 11
click at [500, 210] on input "number" at bounding box center [496, 207] width 42 height 11
click at [484, 222] on input "number" at bounding box center [496, 220] width 42 height 11
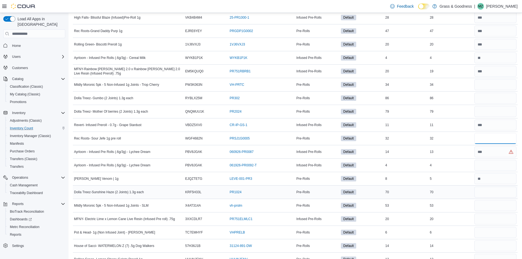
scroll to position [302, 0]
click at [495, 169] on input "number" at bounding box center [496, 165] width 42 height 11
click at [492, 160] on input "number" at bounding box center [496, 165] width 42 height 11
click at [493, 150] on input "number" at bounding box center [496, 151] width 42 height 11
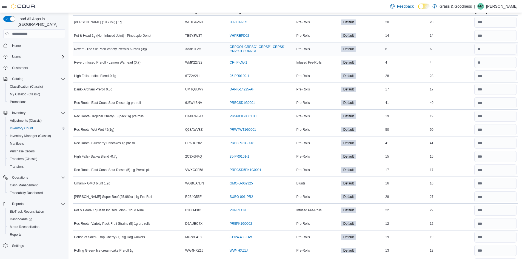
scroll to position [0, 0]
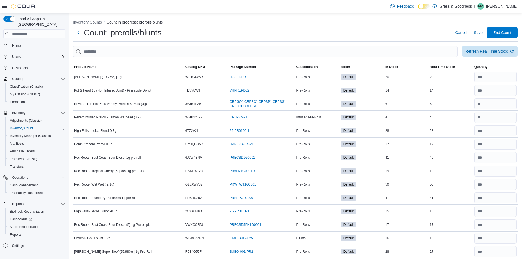
click at [487, 47] on span "Refresh Real Time Stock" at bounding box center [490, 51] width 49 height 11
click at [483, 32] on span "Save" at bounding box center [478, 32] width 9 height 5
click at [22, 92] on span "My Catalog (Classic)" at bounding box center [25, 94] width 30 height 4
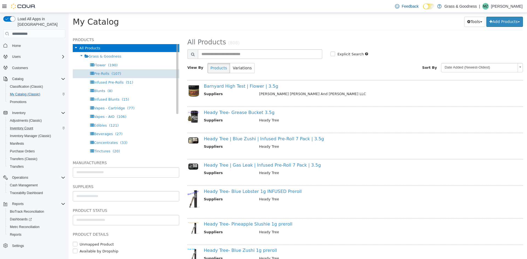
click at [102, 74] on span "Pre-Rolls" at bounding box center [101, 74] width 15 height 4
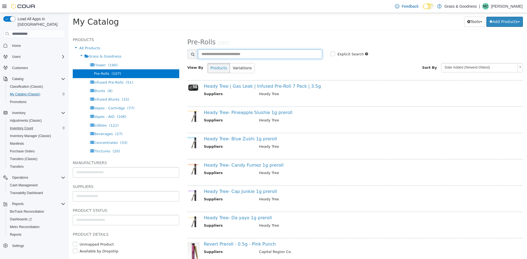
click at [220, 55] on input "text" at bounding box center [260, 54] width 125 height 10
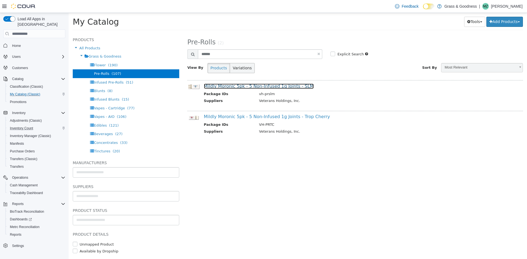
click at [234, 84] on link "Mildly Moronic 5pk - 5 Non-Infused 1g Joints - SLM" at bounding box center [259, 86] width 110 height 5
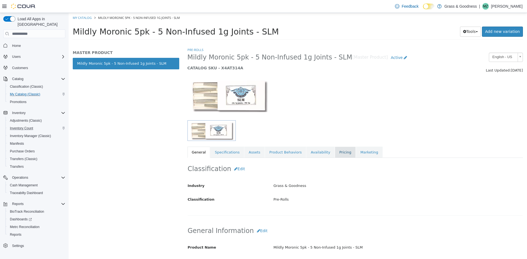
click at [335, 154] on link "Pricing" at bounding box center [345, 153] width 21 height 12
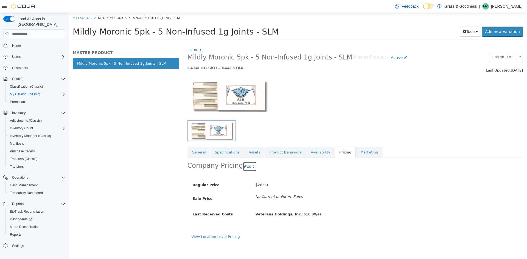
click at [248, 168] on button "Edit" at bounding box center [250, 167] width 14 height 10
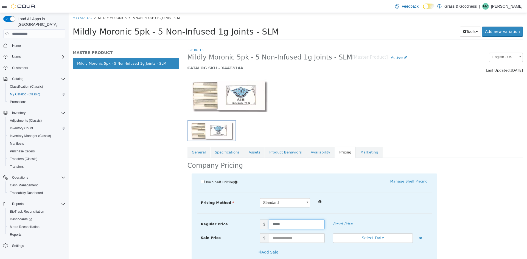
drag, startPoint x: 270, startPoint y: 224, endPoint x: 244, endPoint y: 224, distance: 26.3
click at [250, 224] on div "Regular Price $ ***** Reset Price" at bounding box center [314, 225] width 235 height 10
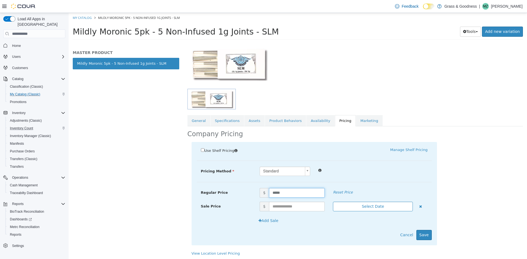
scroll to position [33, 0]
click at [422, 237] on button "Save" at bounding box center [423, 234] width 15 height 10
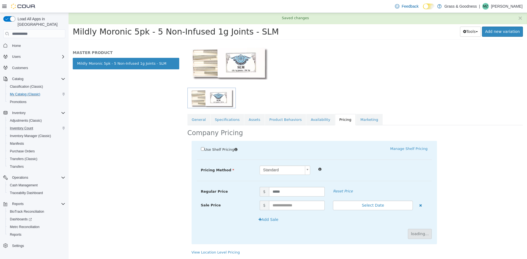
scroll to position [0, 0]
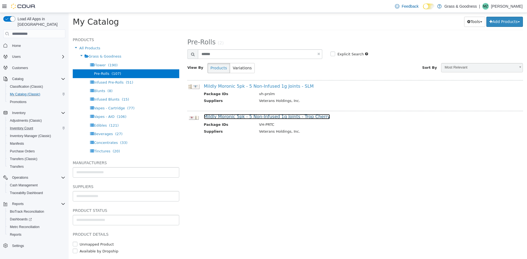
click at [240, 116] on link "Mildly Moronic 5pk - 5 Non-Infused 1g Joints - Trop Cherry" at bounding box center [267, 116] width 126 height 5
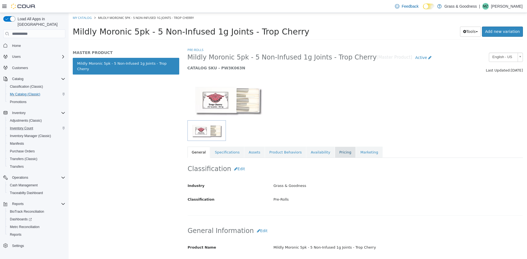
click at [336, 152] on link "Pricing" at bounding box center [345, 153] width 21 height 12
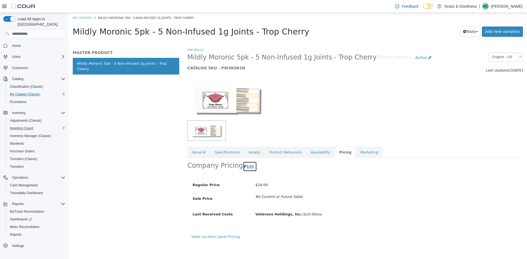
click at [247, 167] on button "Edit" at bounding box center [250, 167] width 14 height 10
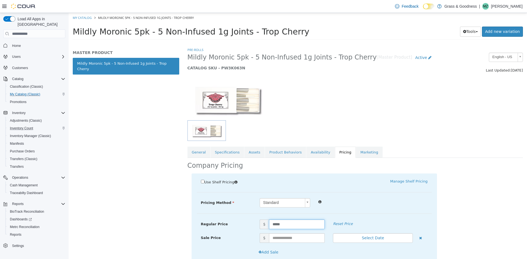
drag, startPoint x: 277, startPoint y: 224, endPoint x: 274, endPoint y: 224, distance: 3.1
click at [275, 224] on input "*****" at bounding box center [297, 225] width 56 height 10
click at [378, 213] on div "Pricing Method Standard * Regular Price $ ***** Reset Price Sale Price $ Select…" at bounding box center [314, 206] width 235 height 16
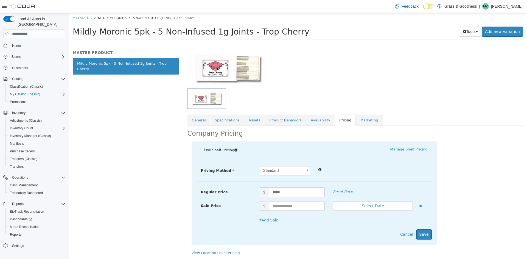
scroll to position [33, 0]
click at [418, 235] on button "Save" at bounding box center [423, 234] width 15 height 10
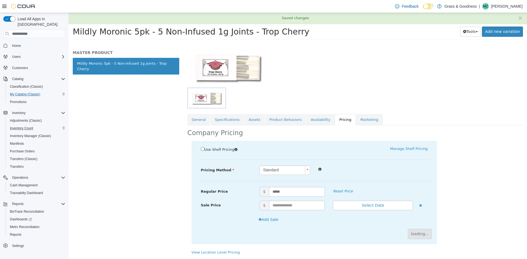
scroll to position [0, 0]
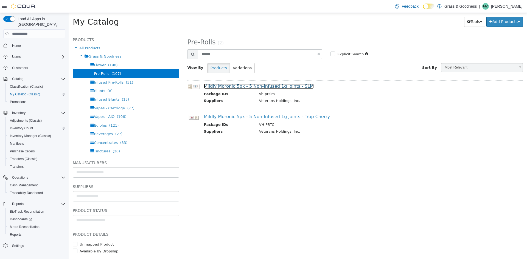
click at [286, 86] on link "Mildly Moronic 5pk - 5 Non-Infused 1g Joints - SLM" at bounding box center [259, 86] width 110 height 5
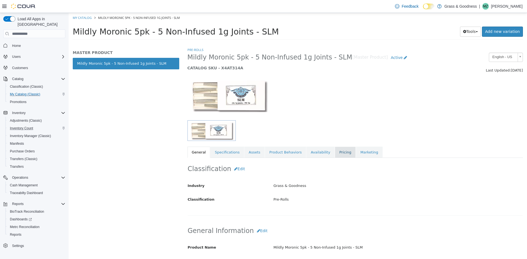
click at [335, 154] on link "Pricing" at bounding box center [345, 153] width 21 height 12
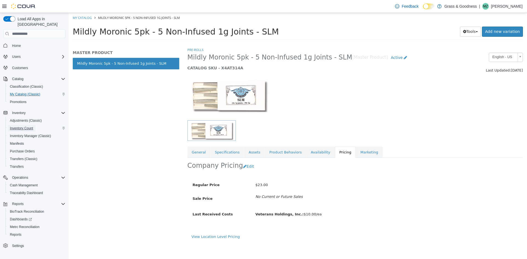
click at [16, 126] on span "Inventory Count" at bounding box center [21, 128] width 23 height 4
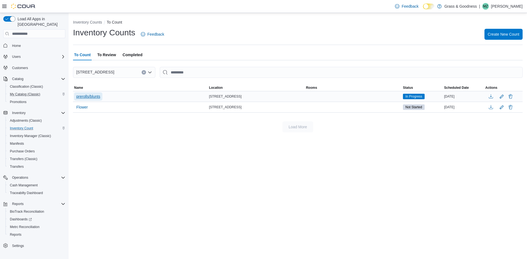
click at [95, 97] on span "prerolls/blunts" at bounding box center [88, 96] width 24 height 5
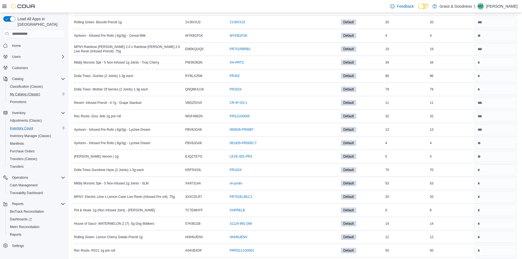
scroll to position [340, 0]
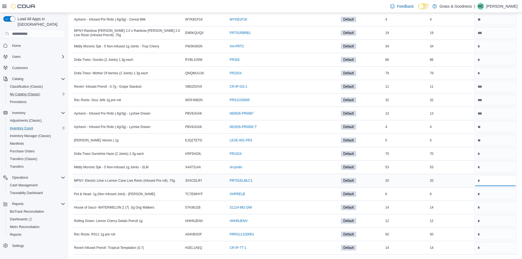
drag, startPoint x: 496, startPoint y: 183, endPoint x: 479, endPoint y: 182, distance: 17.1
click at [479, 182] on input "number" at bounding box center [496, 180] width 42 height 11
click at [497, 190] on input "number" at bounding box center [496, 194] width 42 height 11
click at [495, 206] on input "number" at bounding box center [496, 207] width 42 height 11
drag, startPoint x: 500, startPoint y: 221, endPoint x: 473, endPoint y: 221, distance: 27.2
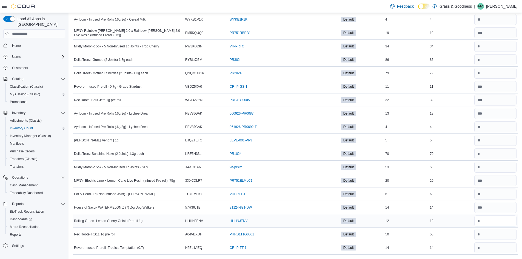
click at [476, 221] on tr "Rolling Green- Lemon Cherry Gelato Preroll 1g Catalog SKU HHHNJENV Package Numb…" at bounding box center [295, 220] width 445 height 13
click at [504, 239] on input "number" at bounding box center [496, 234] width 42 height 11
click at [505, 250] on input "number" at bounding box center [496, 247] width 42 height 11
drag, startPoint x: 491, startPoint y: 138, endPoint x: 476, endPoint y: 142, distance: 15.1
click at [477, 141] on tr "[PERSON_NAME] Venom | 1g Catalog SKU EJQZTETG Package Number LEVE-001-PR3 (open…" at bounding box center [295, 140] width 445 height 13
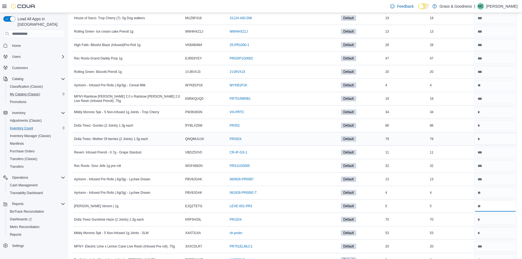
scroll to position [258, 0]
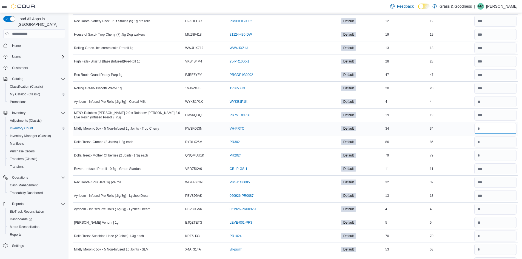
click at [487, 127] on input "number" at bounding box center [496, 128] width 42 height 11
click at [488, 142] on input "number" at bounding box center [496, 142] width 42 height 11
click at [490, 154] on input "number" at bounding box center [496, 155] width 42 height 11
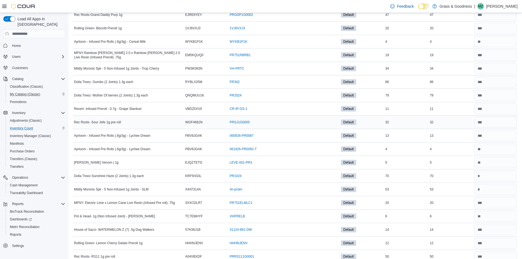
scroll to position [340, 0]
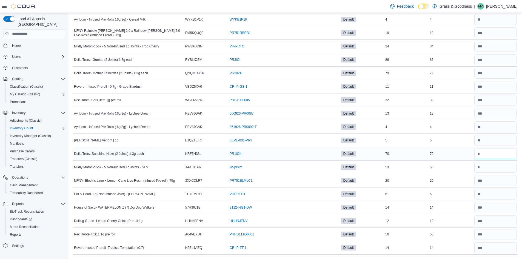
click at [489, 155] on input "number" at bounding box center [496, 153] width 42 height 11
click at [490, 166] on input "number" at bounding box center [496, 167] width 42 height 11
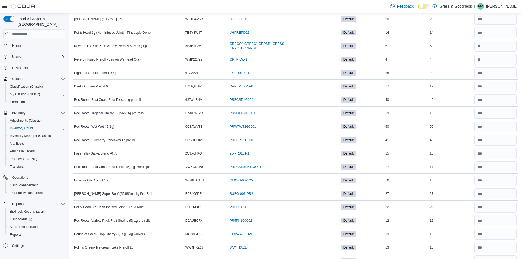
scroll to position [0, 0]
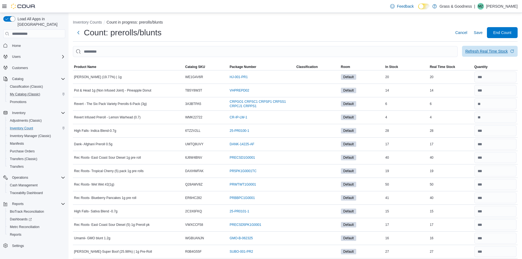
click at [488, 53] on div "Refresh Real Time Stock" at bounding box center [487, 51] width 43 height 5
drag, startPoint x: 490, startPoint y: 200, endPoint x: 475, endPoint y: 201, distance: 14.8
click at [475, 201] on tr "Rec Roots- Blueberry Pancakes 1g pre roll Catalog SKU ER6HC282 Package Number P…" at bounding box center [295, 197] width 445 height 13
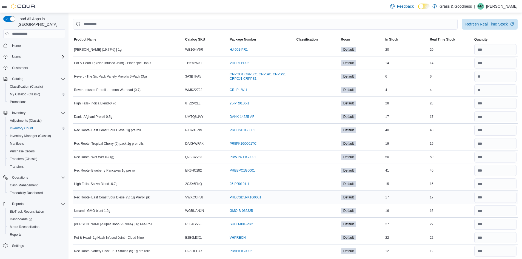
scroll to position [55, 0]
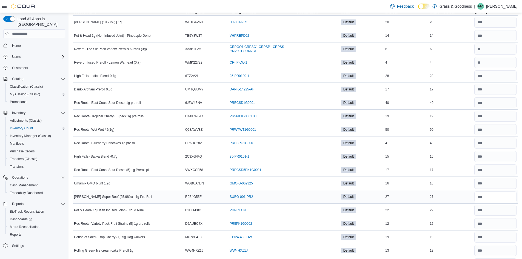
click at [493, 198] on input "number" at bounding box center [496, 196] width 42 height 11
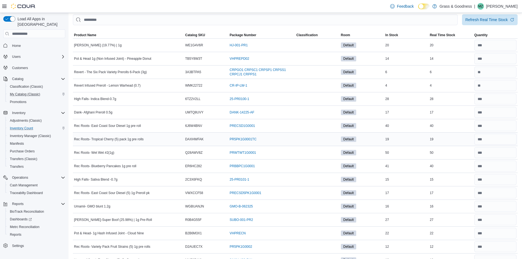
scroll to position [0, 0]
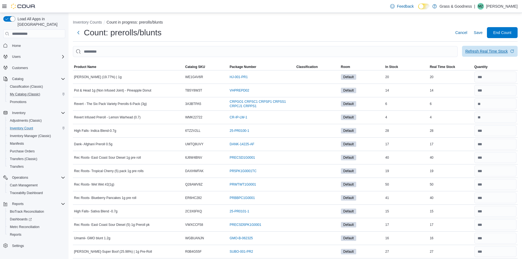
click at [487, 52] on div "Refresh Real Time Stock" at bounding box center [487, 51] width 43 height 5
click at [493, 51] on div "Refresh Real Time Stock" at bounding box center [487, 51] width 43 height 5
click at [506, 30] on span "End Count" at bounding box center [503, 32] width 24 height 11
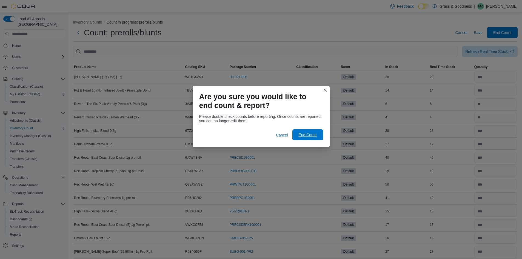
click at [307, 140] on span "End Count" at bounding box center [308, 134] width 24 height 11
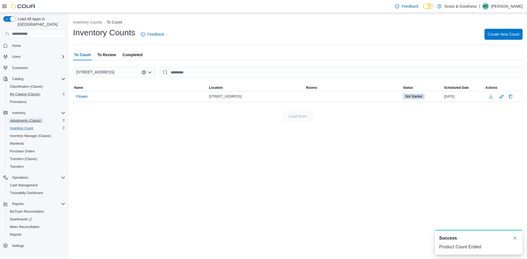
click at [35, 118] on span "Adjustments (Classic)" at bounding box center [26, 120] width 32 height 4
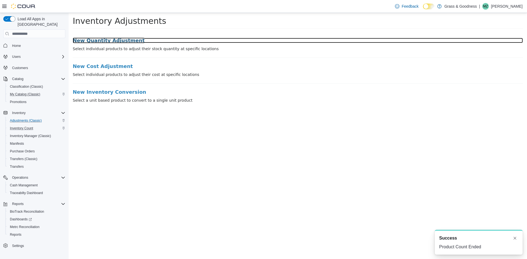
click at [114, 40] on h3 "New Quantity Adjustment" at bounding box center [298, 40] width 450 height 5
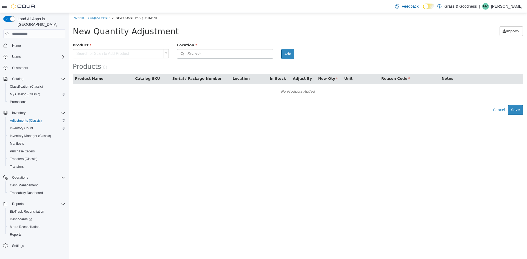
click at [127, 55] on body "× Inventory Adjustments New Quantity Adjustment New Quantity Adjustment Import …" at bounding box center [298, 64] width 458 height 102
click at [217, 52] on button "Search" at bounding box center [225, 54] width 96 height 10
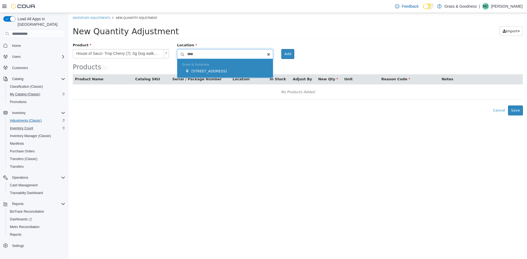
click at [205, 71] on span "[STREET_ADDRESS]" at bounding box center [208, 71] width 35 height 4
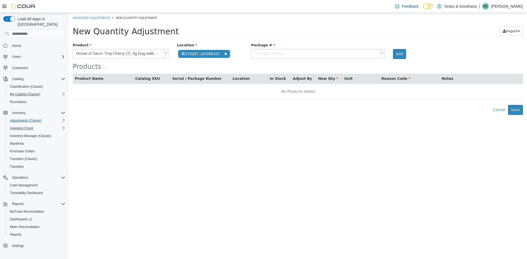
click at [321, 54] on body "**********" at bounding box center [298, 64] width 458 height 102
click at [393, 55] on button "Add" at bounding box center [399, 54] width 13 height 10
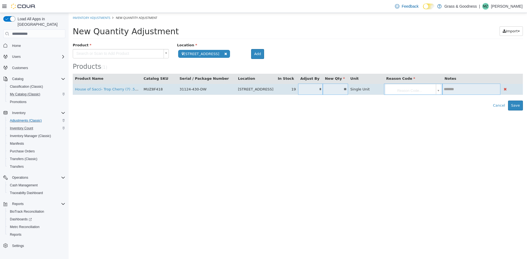
click at [314, 89] on input "*" at bounding box center [310, 89] width 25 height 4
click at [342, 92] on td "**" at bounding box center [336, 89] width 26 height 11
click at [337, 90] on input "**" at bounding box center [336, 89] width 26 height 4
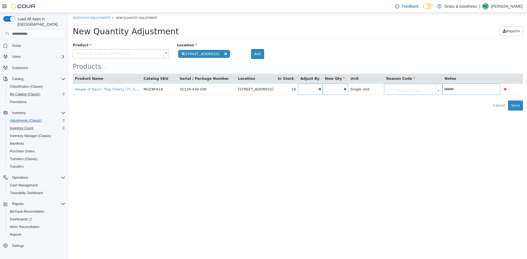
click at [359, 104] on div "Error saving adjustment please resolve the errors above. Cancel Save" at bounding box center [298, 106] width 458 height 10
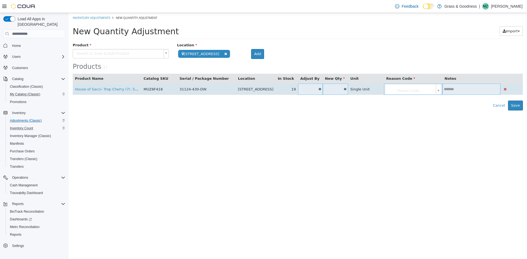
click at [431, 88] on body "**********" at bounding box center [298, 62] width 458 height 98
click at [431, 89] on body "**********" at bounding box center [298, 62] width 458 height 98
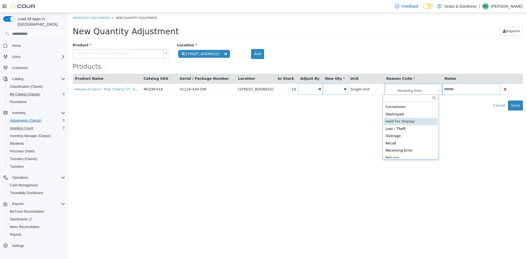
scroll to position [25, 0]
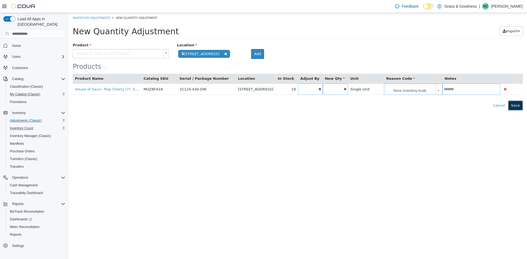
click at [513, 105] on button "Save" at bounding box center [515, 106] width 15 height 10
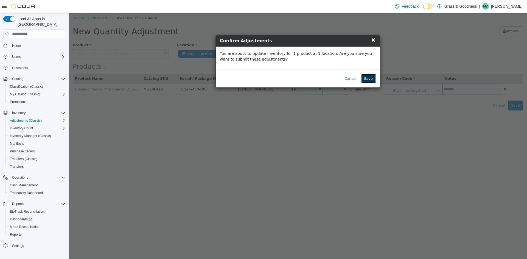
click at [367, 78] on button "Save" at bounding box center [368, 79] width 15 height 10
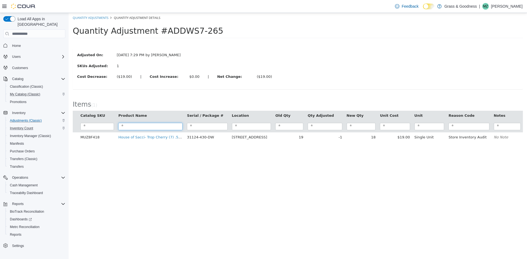
click at [140, 130] on input "search" at bounding box center [150, 126] width 64 height 7
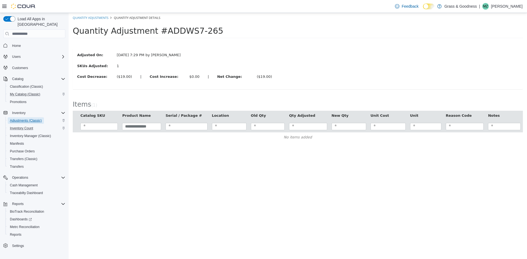
click at [29, 118] on span "Adjustments (Classic)" at bounding box center [26, 120] width 32 height 4
click at [29, 126] on span "Inventory Count" at bounding box center [21, 128] width 23 height 4
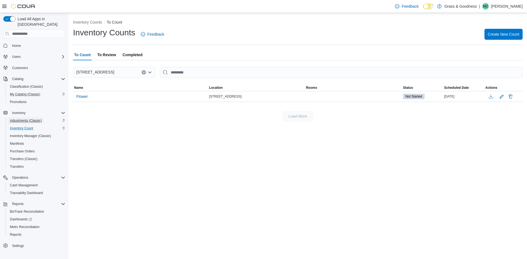
click at [32, 118] on span "Adjustments (Classic)" at bounding box center [26, 120] width 32 height 4
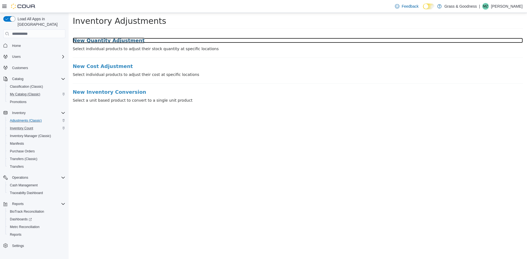
click at [113, 41] on h3 "New Quantity Adjustment" at bounding box center [298, 40] width 450 height 5
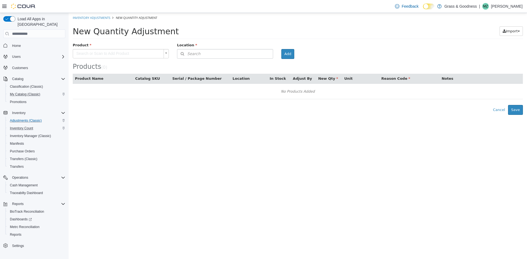
click at [118, 51] on body "× Inventory Adjustments New Quantity Adjustment New Quantity Adjustment Import …" at bounding box center [298, 64] width 458 height 102
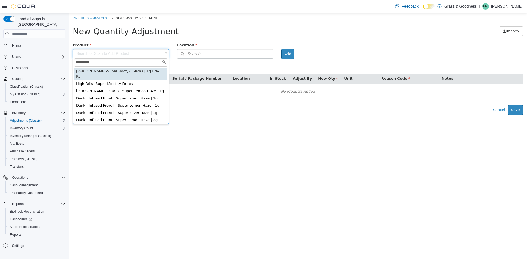
drag, startPoint x: 123, startPoint y: 70, endPoint x: 127, endPoint y: 70, distance: 3.9
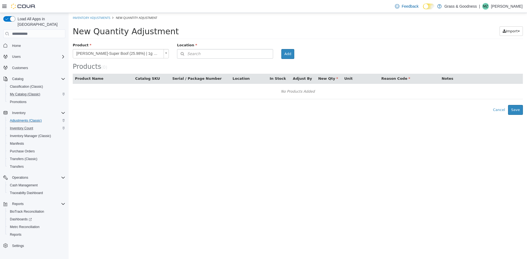
click at [199, 59] on div "Products ( 0 )" at bounding box center [298, 57] width 450 height 28
click at [201, 56] on button "Search" at bounding box center [225, 54] width 96 height 10
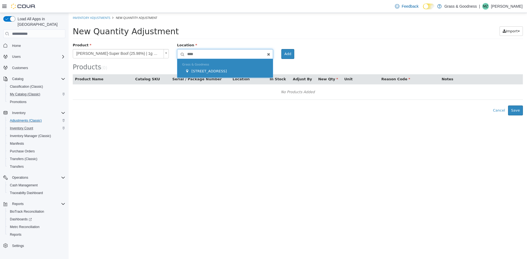
click at [206, 73] on span "[STREET_ADDRESS]" at bounding box center [208, 71] width 35 height 4
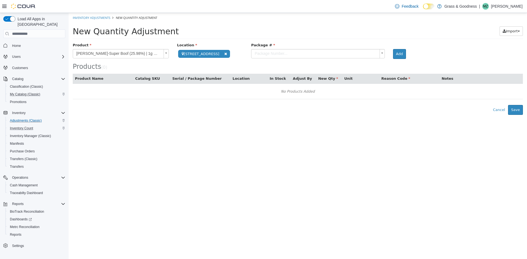
click at [314, 55] on body "**********" at bounding box center [298, 64] width 458 height 102
click at [396, 54] on button "Add" at bounding box center [399, 54] width 13 height 10
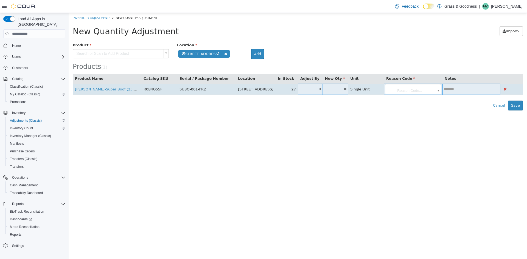
click at [316, 89] on input "*" at bounding box center [310, 89] width 25 height 4
click at [336, 92] on td "**" at bounding box center [336, 89] width 26 height 11
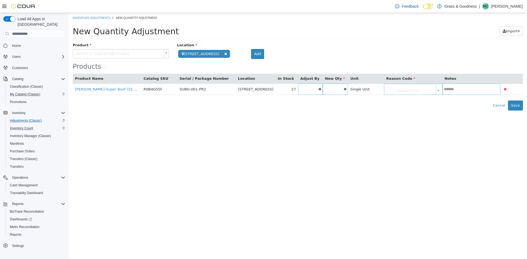
click at [429, 91] on body "**********" at bounding box center [298, 62] width 458 height 98
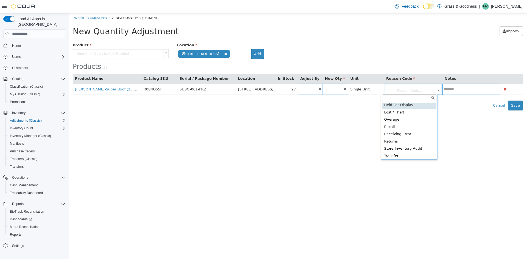
scroll to position [25, 0]
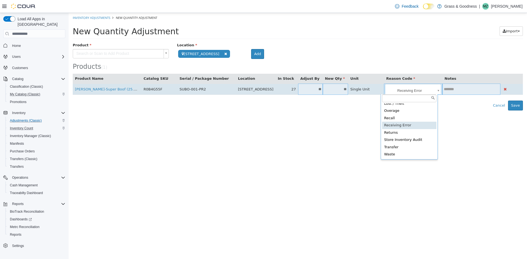
click at [433, 91] on body "**********" at bounding box center [298, 62] width 458 height 98
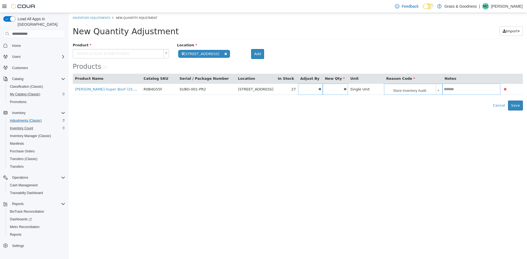
click at [432, 89] on body "**********" at bounding box center [298, 62] width 458 height 98
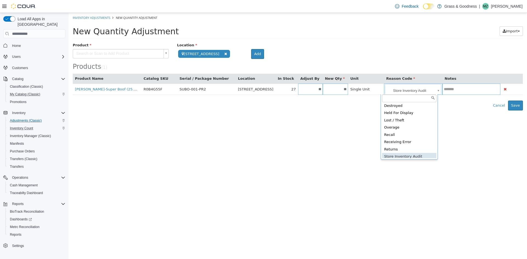
scroll to position [7, 0]
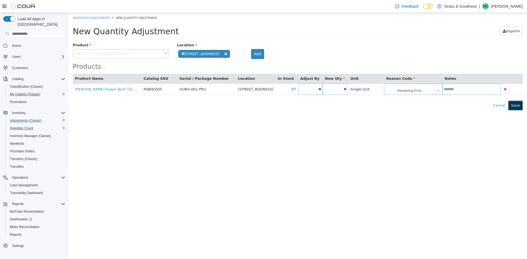
click at [519, 103] on button "Save" at bounding box center [515, 106] width 15 height 10
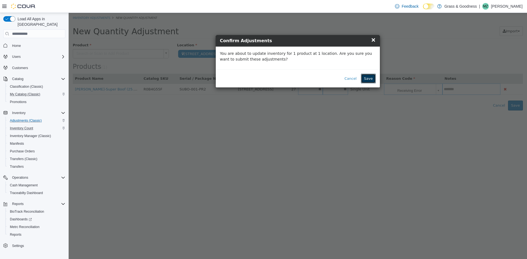
click at [367, 75] on button "Save" at bounding box center [368, 79] width 15 height 10
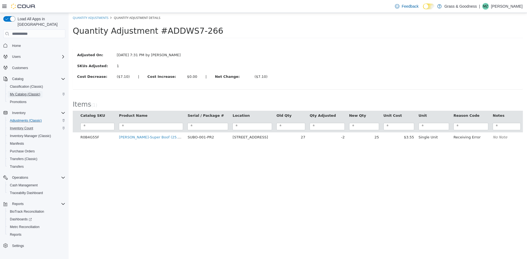
click at [24, 91] on span "My Catalog (Classic)" at bounding box center [25, 94] width 30 height 7
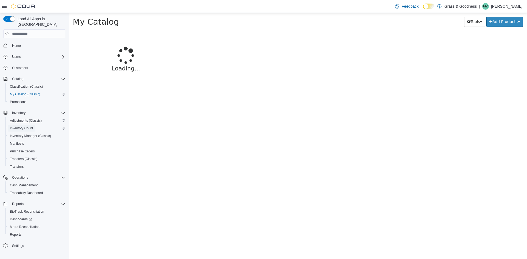
click at [27, 126] on span "Inventory Count" at bounding box center [21, 128] width 23 height 4
